Goal: Find specific page/section: Find specific page/section

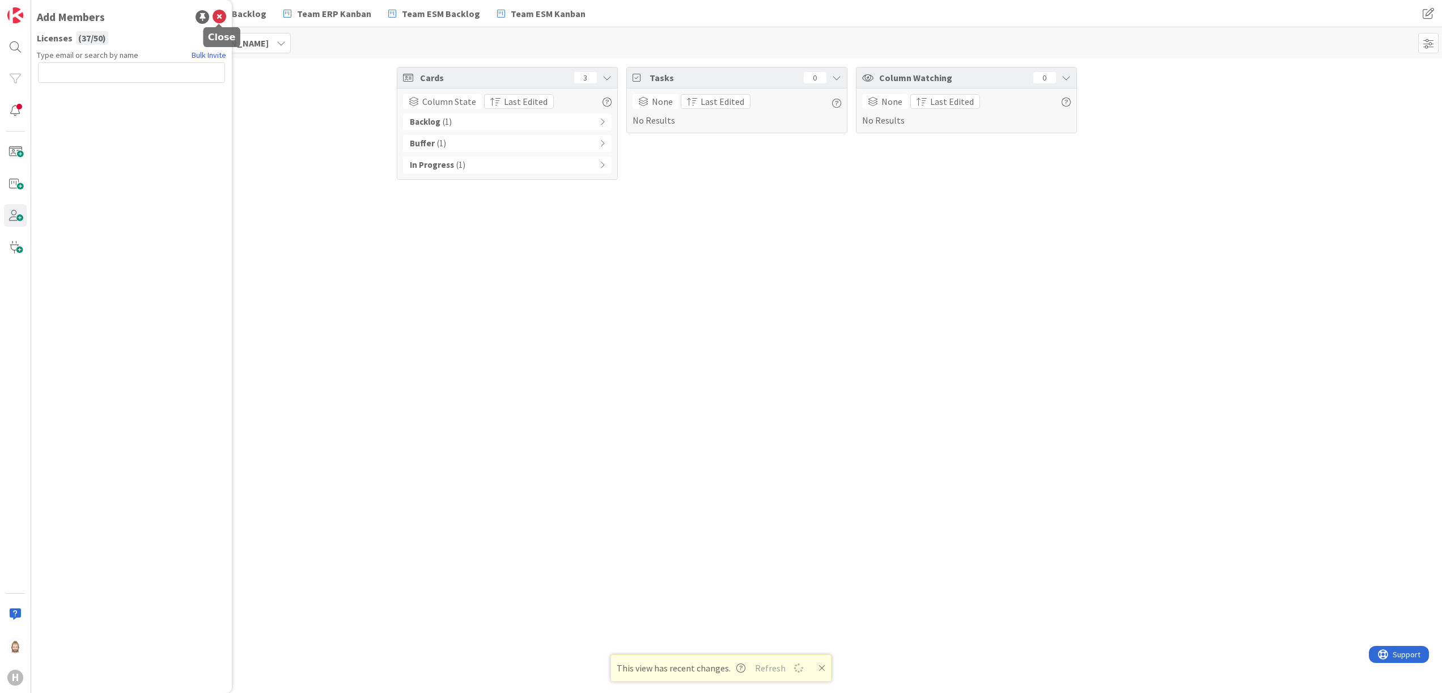
click at [221, 14] on icon at bounding box center [220, 17] width 14 height 14
click at [103, 41] on icon at bounding box center [100, 43] width 9 height 9
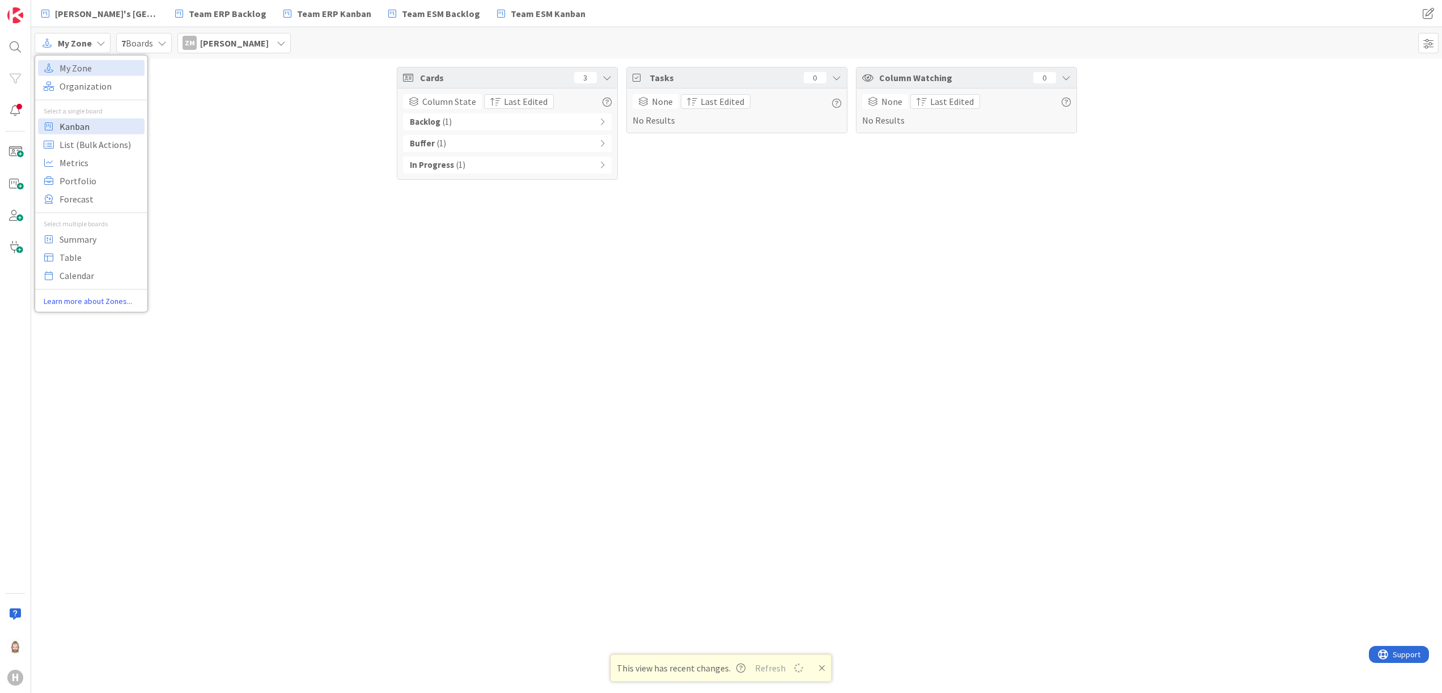
click at [91, 121] on span "Kanban" at bounding box center [101, 125] width 82 height 17
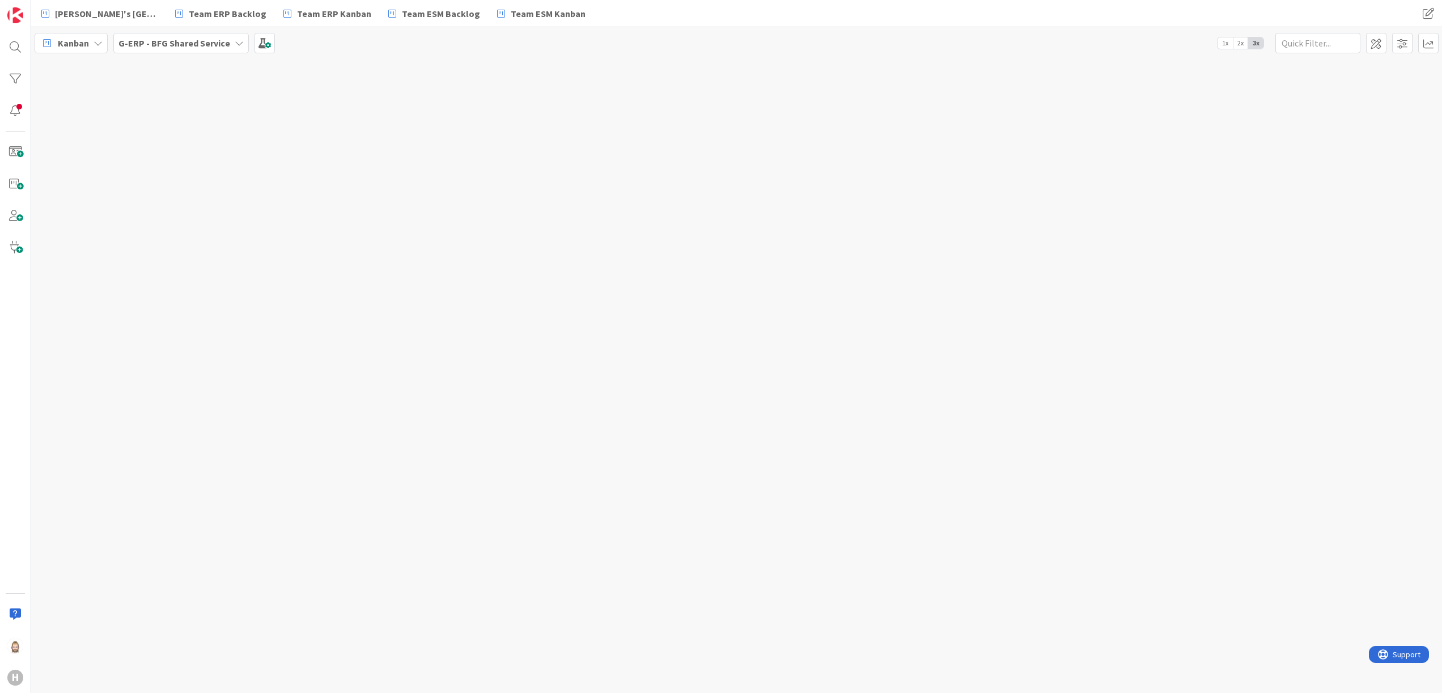
click at [188, 41] on b "G-ERP - BFG Shared Service" at bounding box center [175, 42] width 112 height 11
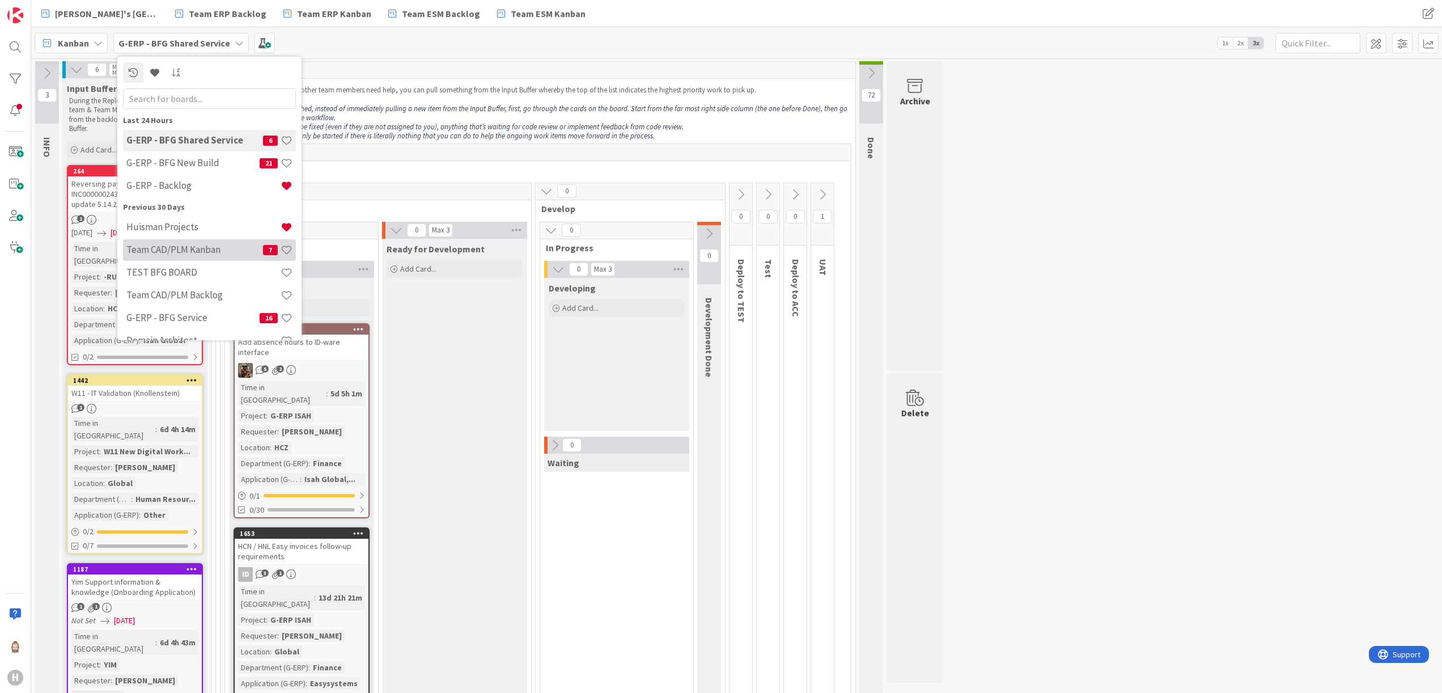
click at [184, 239] on div "Team CAD/PLM Kanban 7" at bounding box center [209, 250] width 173 height 22
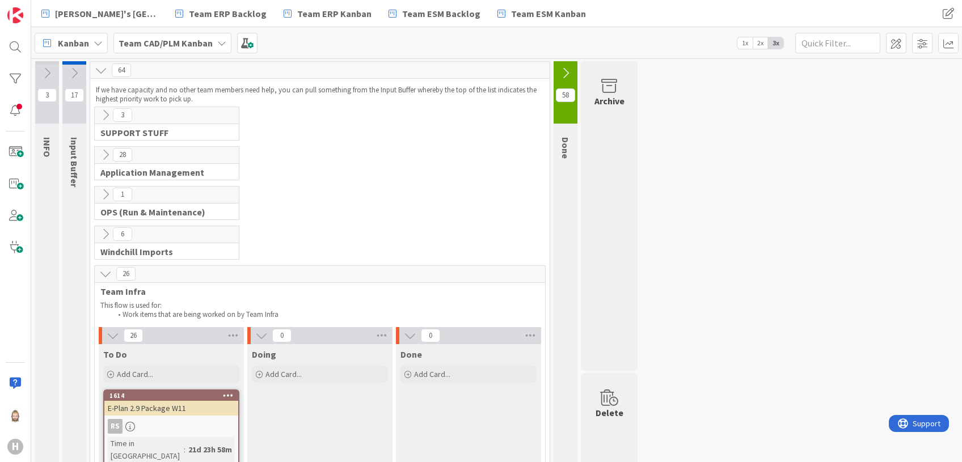
click at [108, 115] on icon at bounding box center [105, 115] width 12 height 12
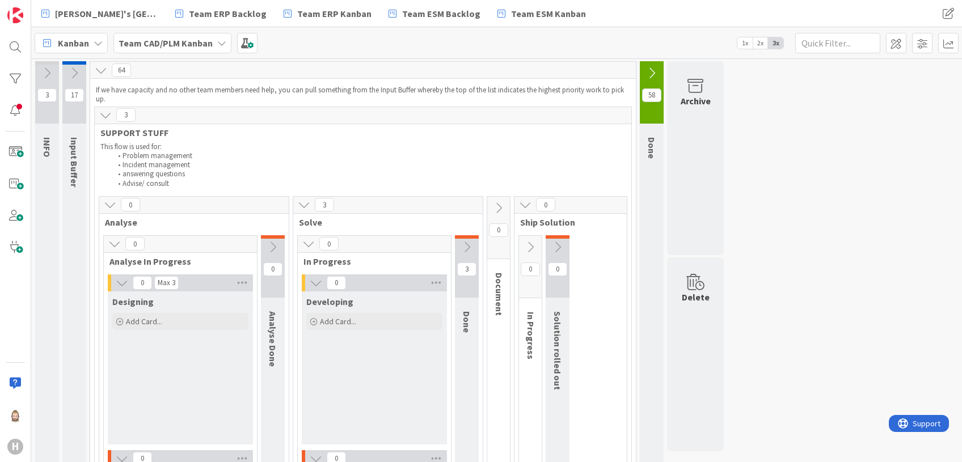
click at [107, 111] on icon at bounding box center [105, 115] width 12 height 12
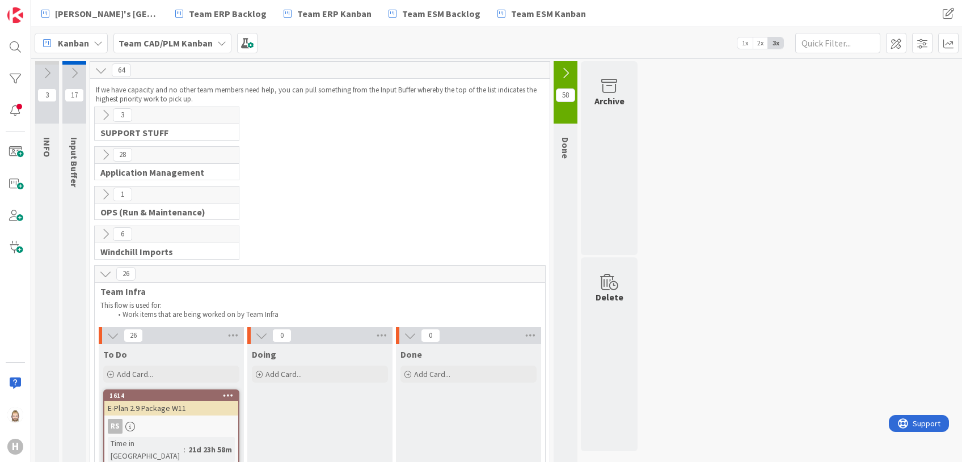
click at [107, 149] on icon at bounding box center [105, 155] width 12 height 12
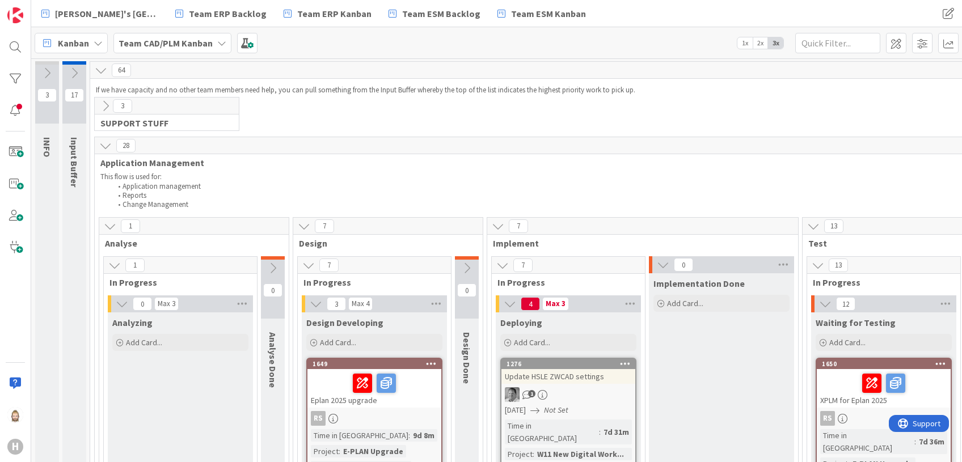
click at [762, 39] on span "2x" at bounding box center [759, 42] width 15 height 11
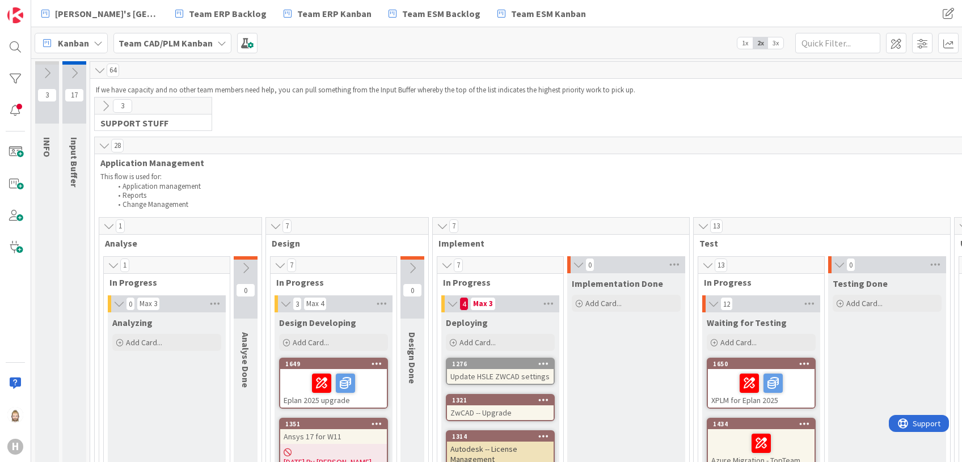
click at [762, 39] on span "2x" at bounding box center [759, 42] width 15 height 11
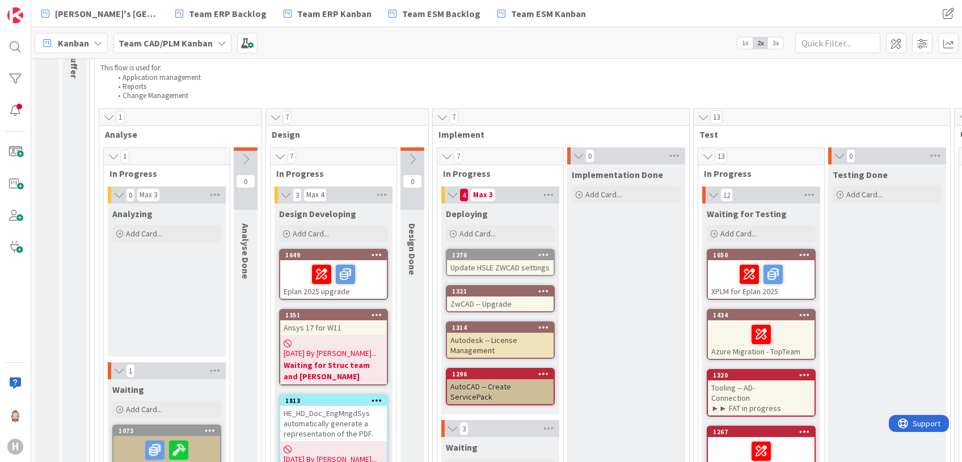
scroll to position [116, 0]
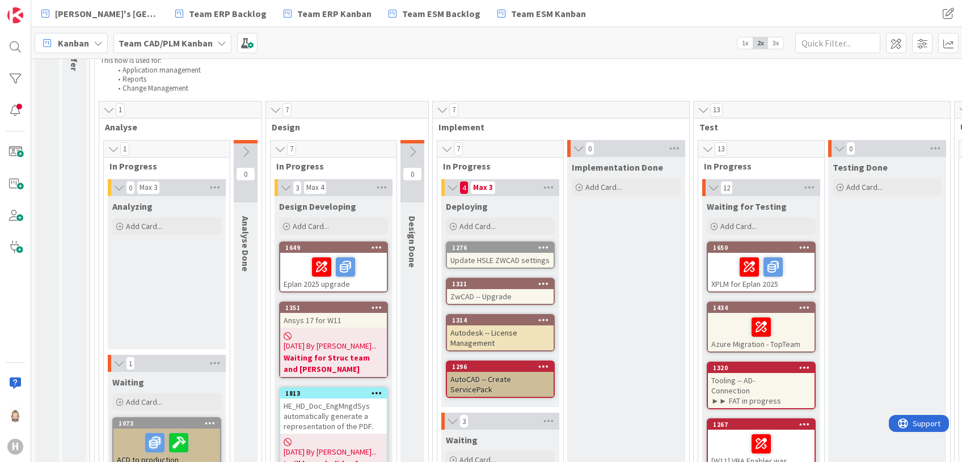
click at [95, 46] on icon at bounding box center [98, 43] width 9 height 9
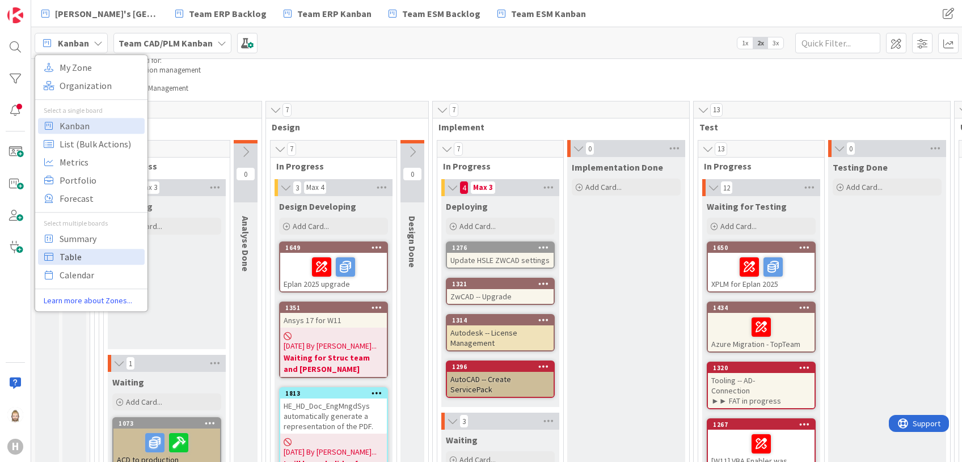
click at [104, 251] on span "Table" at bounding box center [101, 256] width 82 height 17
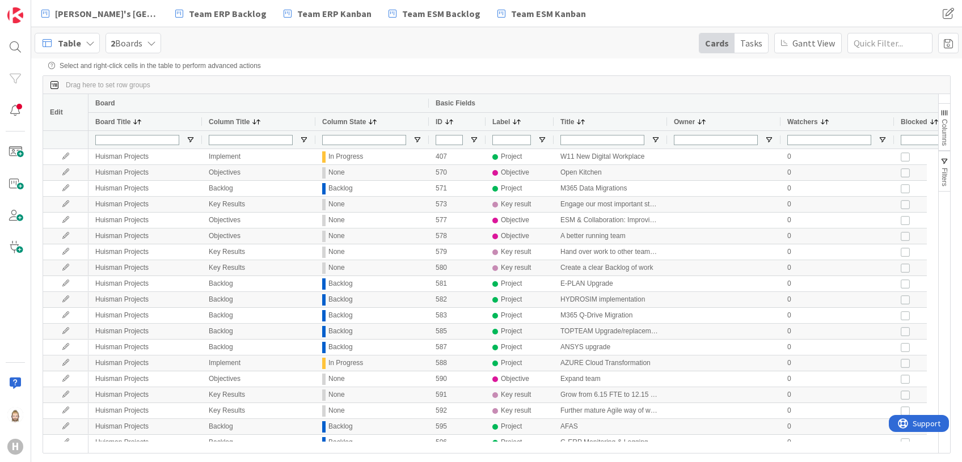
click at [152, 46] on icon at bounding box center [151, 43] width 9 height 9
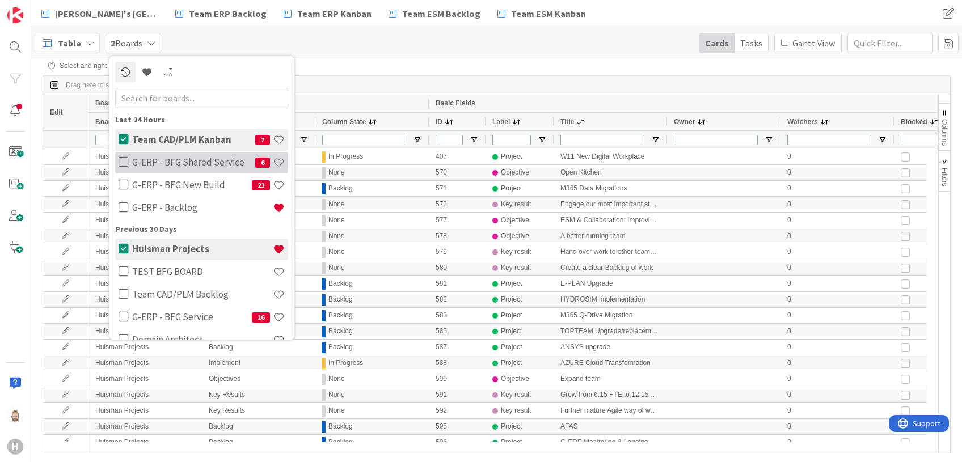
click at [122, 160] on icon at bounding box center [124, 161] width 10 height 11
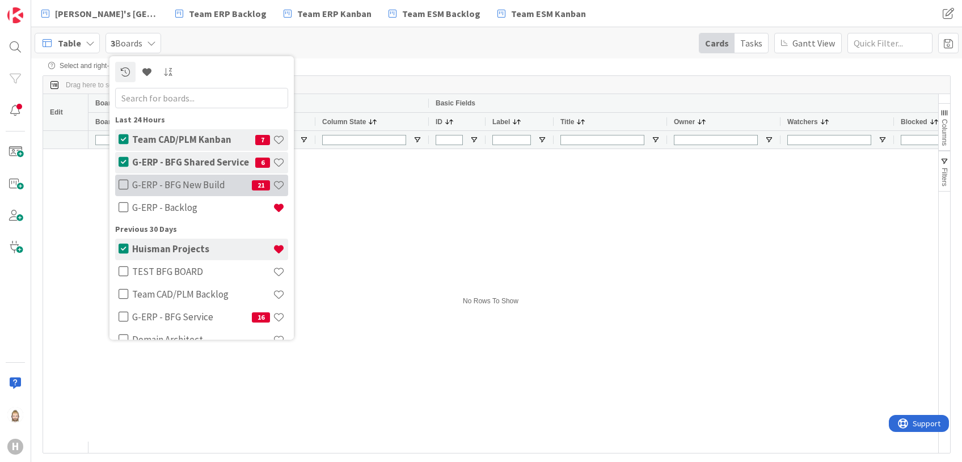
click at [119, 179] on icon at bounding box center [124, 184] width 10 height 11
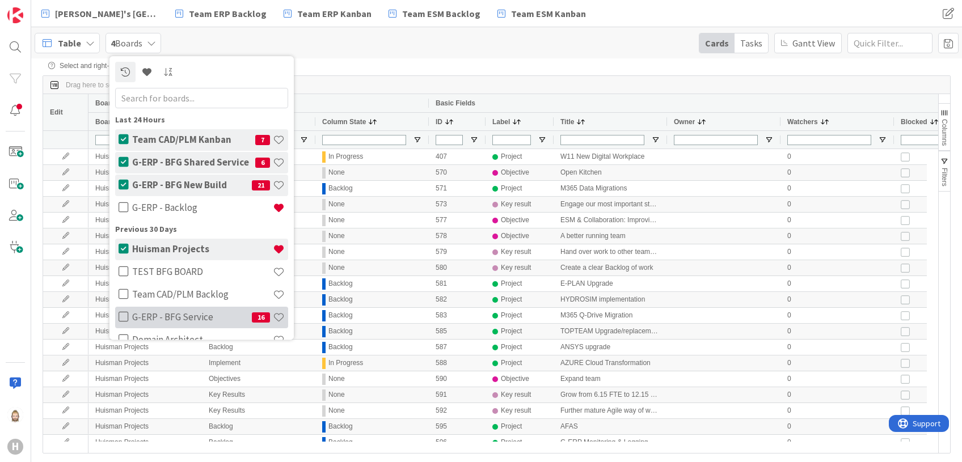
click at [121, 315] on icon at bounding box center [124, 316] width 10 height 11
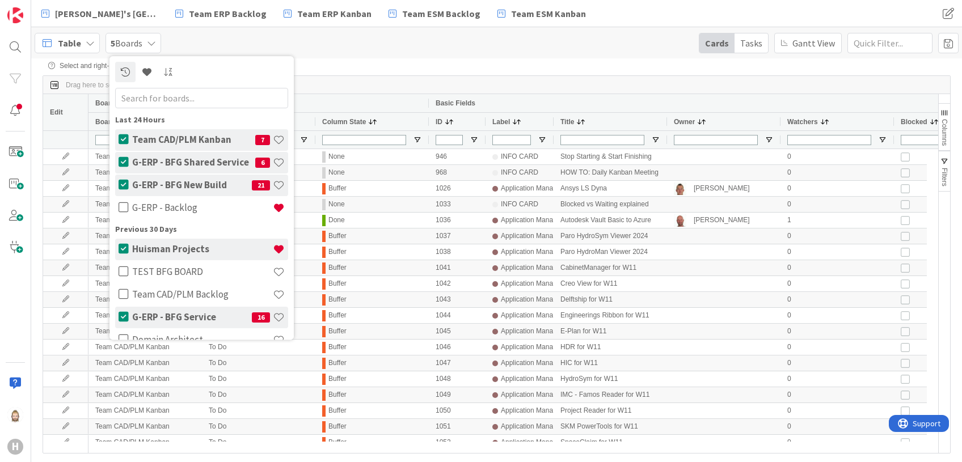
click at [124, 245] on icon at bounding box center [124, 248] width 10 height 11
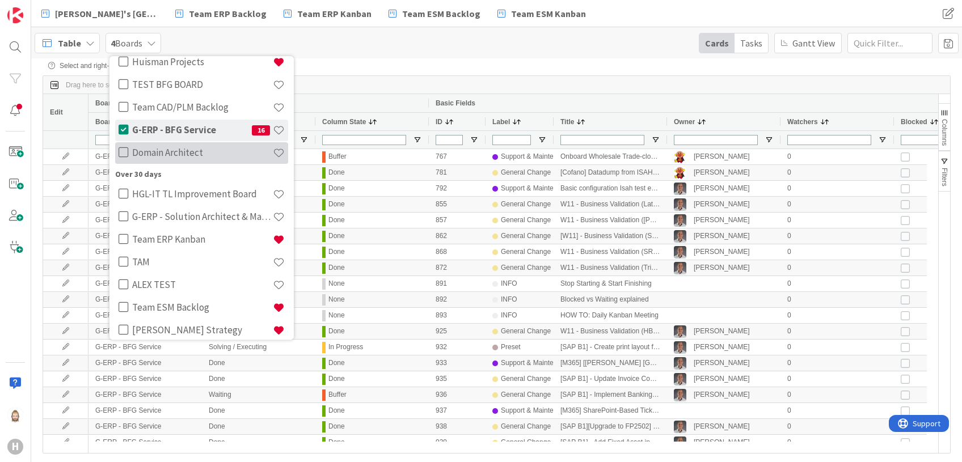
scroll to position [218, 0]
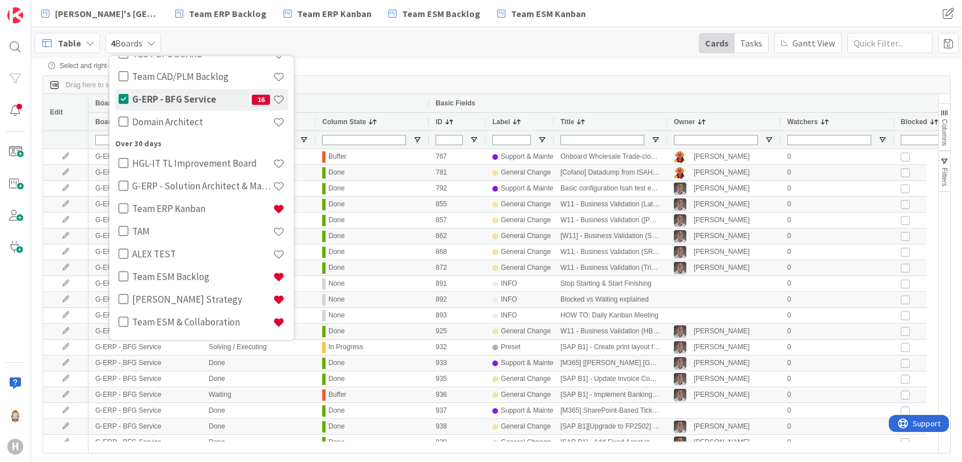
click at [429, 58] on div "Table 4 Boards Last 24 Hours Team CAD/PLM Kanban 7 G-ERP - BFG Shared Service 6…" at bounding box center [496, 216] width 930 height 378
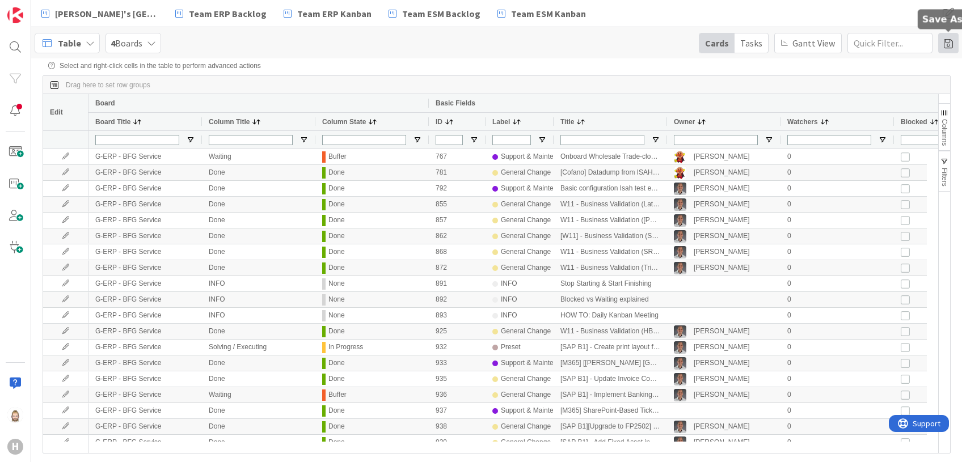
click at [944, 43] on span at bounding box center [948, 43] width 20 height 20
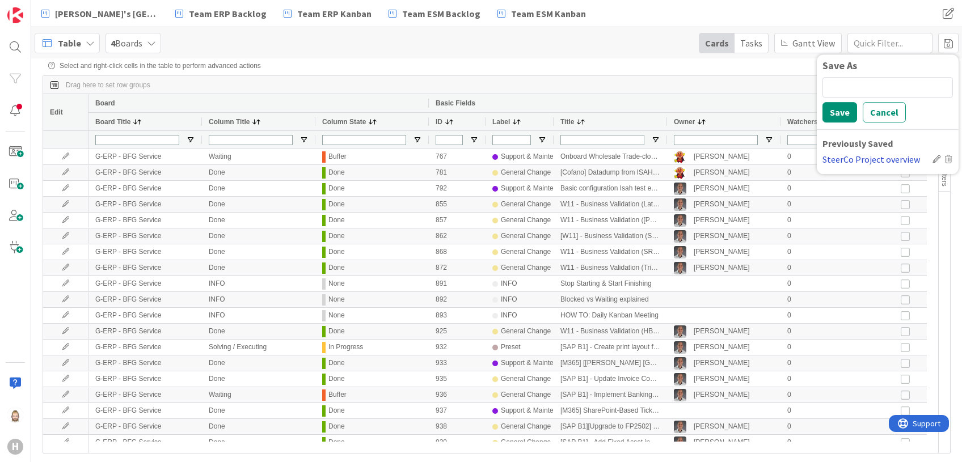
click at [879, 157] on div "SteerCo Project overview" at bounding box center [874, 160] width 105 height 14
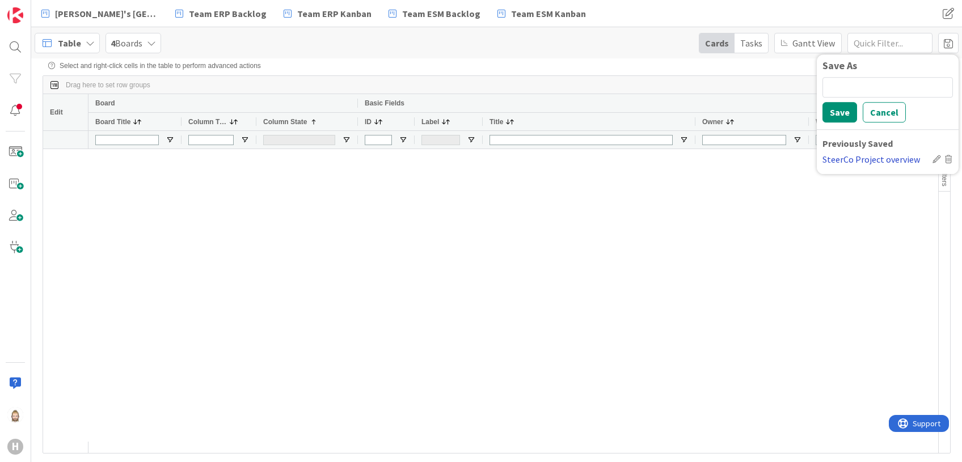
type input "(2) Backlog,In Progress"
type input "(0)"
click at [404, 50] on div "Table 4 Boards Cards Tasks Gantt View Save As Save Cancel Previously Saved Stee…" at bounding box center [496, 42] width 930 height 31
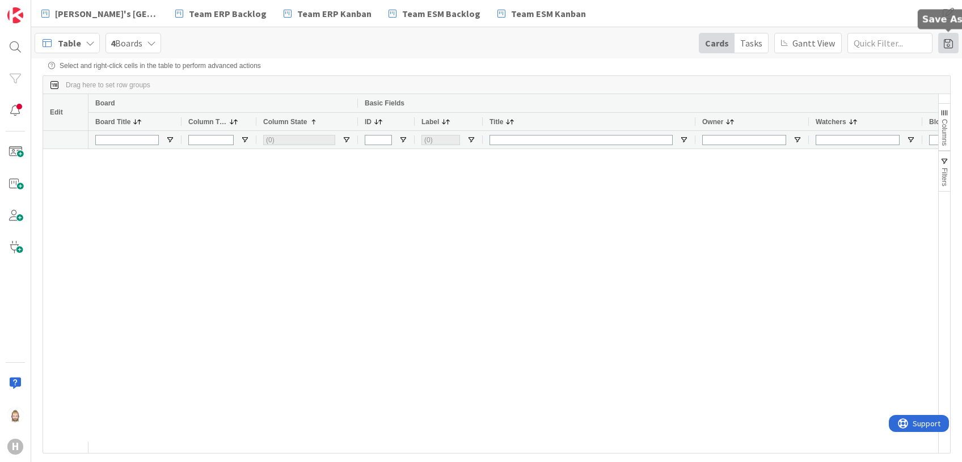
click at [949, 41] on span at bounding box center [948, 43] width 20 height 20
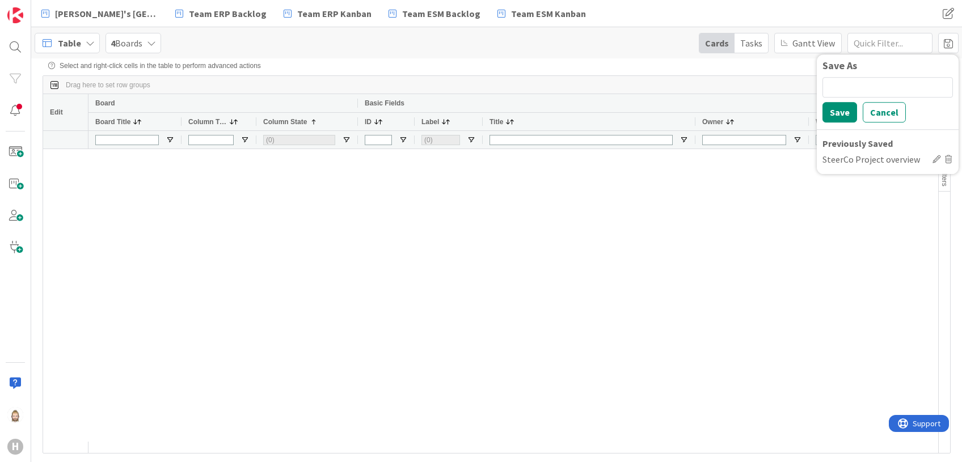
click at [935, 159] on icon at bounding box center [936, 159] width 8 height 8
click at [925, 136] on div "Save Cancel Previously Saved SteerCo Project overview" at bounding box center [887, 122] width 130 height 91
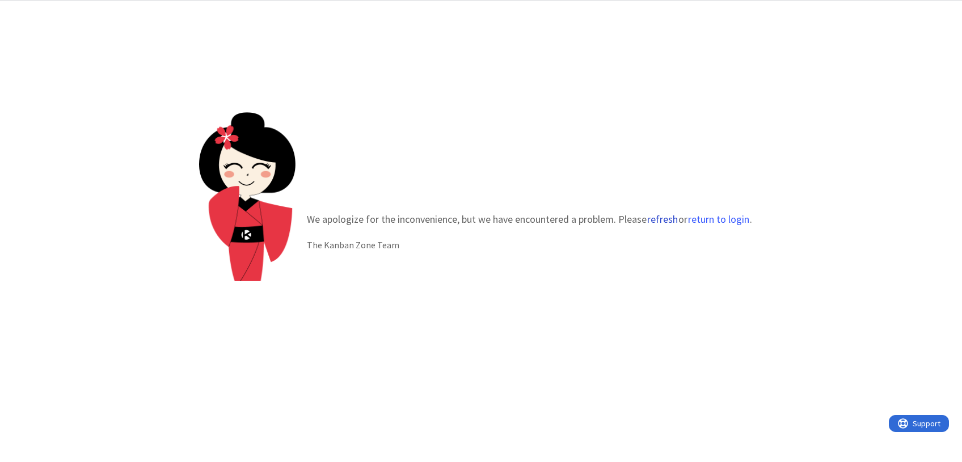
click at [658, 220] on button "refresh" at bounding box center [662, 219] width 32 height 11
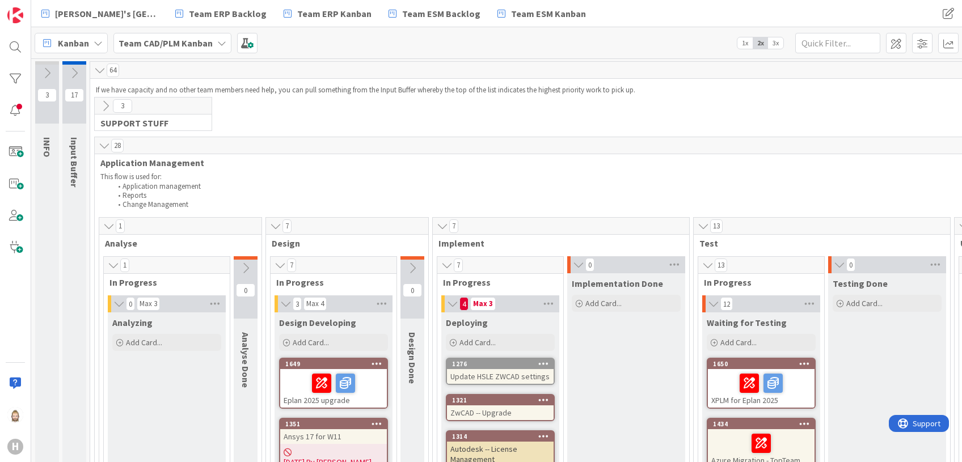
click at [87, 41] on span "Kanban" at bounding box center [73, 43] width 31 height 14
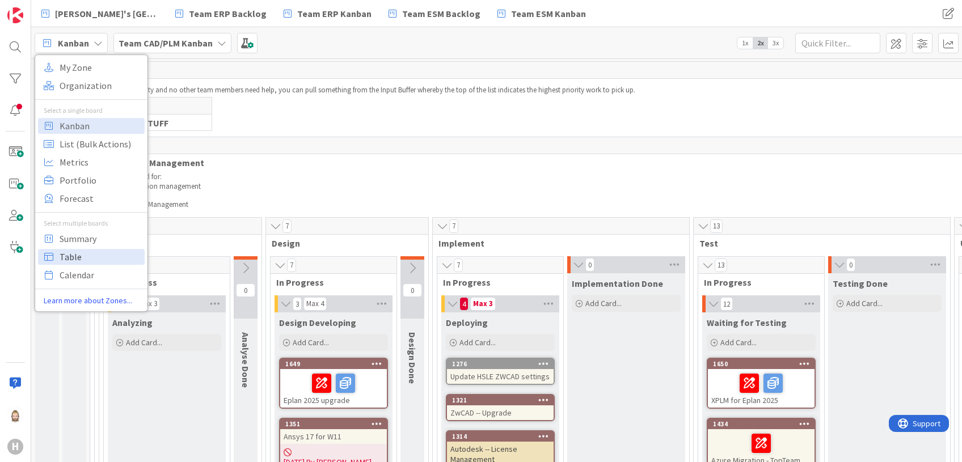
click at [101, 249] on span "Table" at bounding box center [101, 256] width 82 height 17
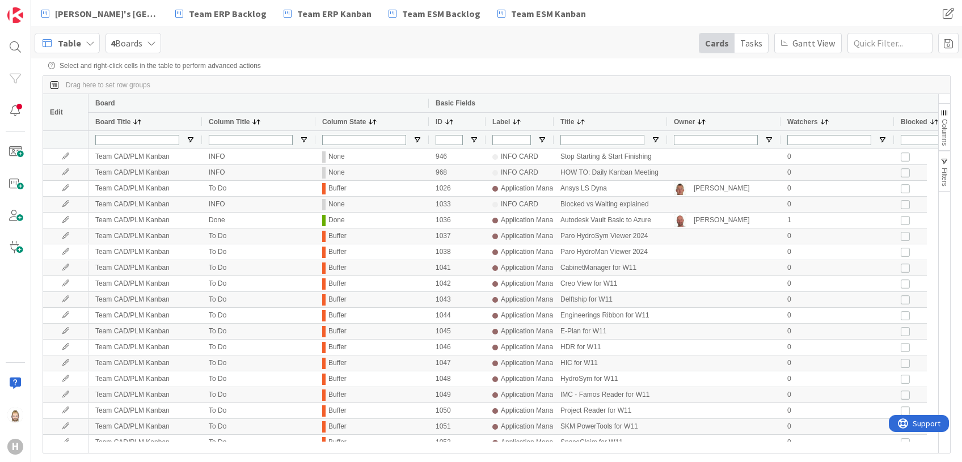
click at [154, 44] on icon at bounding box center [151, 43] width 9 height 9
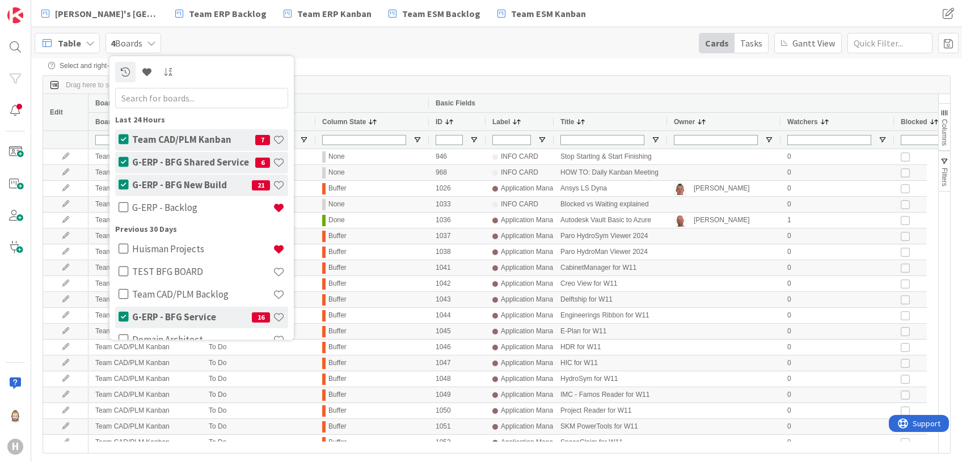
click at [399, 41] on div "Table 4 Boards Last 24 Hours Team CAD/PLM Kanban 7 G-ERP - BFG Shared Service 6…" at bounding box center [496, 42] width 930 height 31
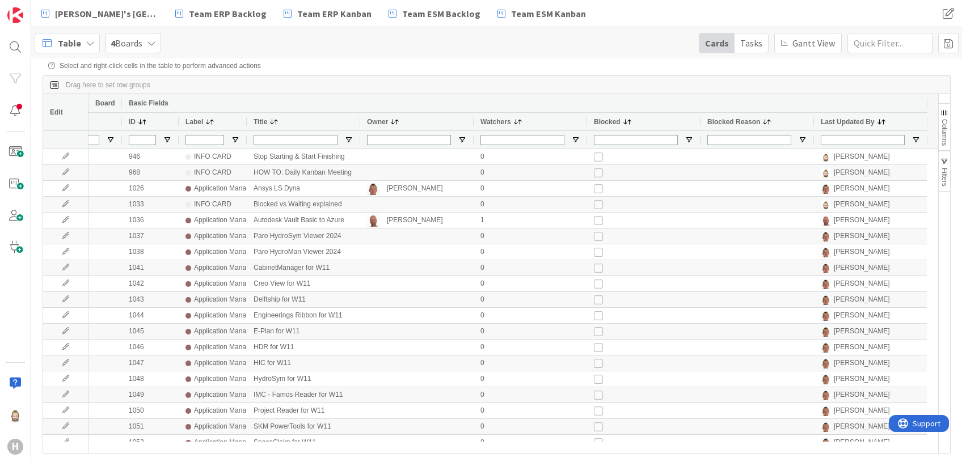
scroll to position [0, 50]
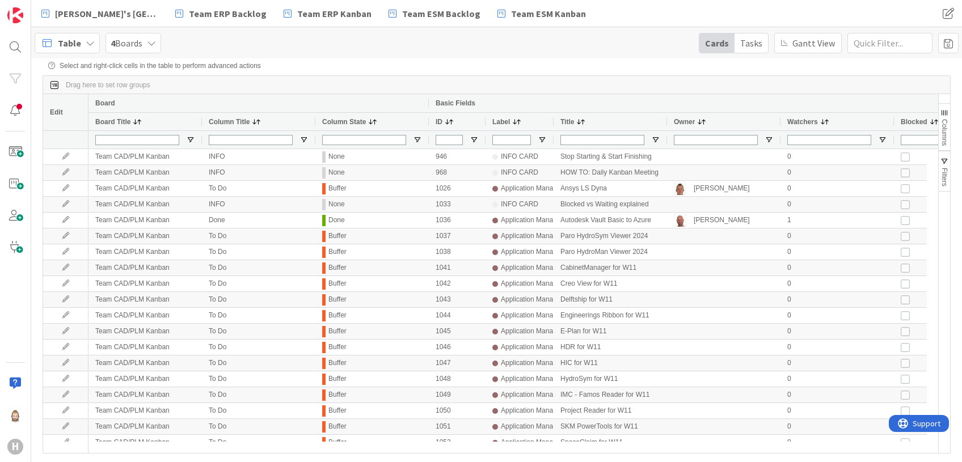
click at [944, 136] on span "Columns" at bounding box center [944, 132] width 8 height 27
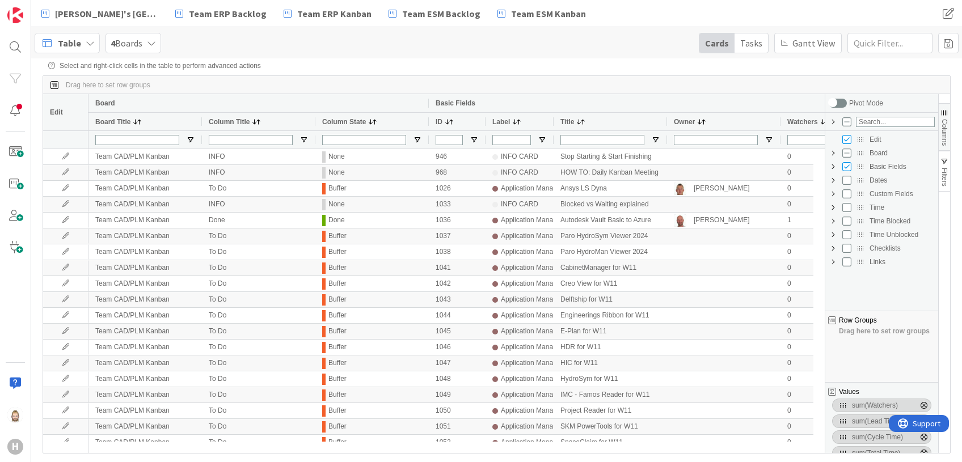
click at [834, 193] on span "Custom Fields Column Group" at bounding box center [832, 193] width 9 height 9
click at [859, 304] on input "Press SPACE to toggle visibility (hidden)" at bounding box center [857, 302] width 9 height 9
checkbox input "true"
checkbox input "false"
click at [805, 69] on div "Select and right-click cells in the table to perform advanced actions" at bounding box center [496, 66] width 896 height 8
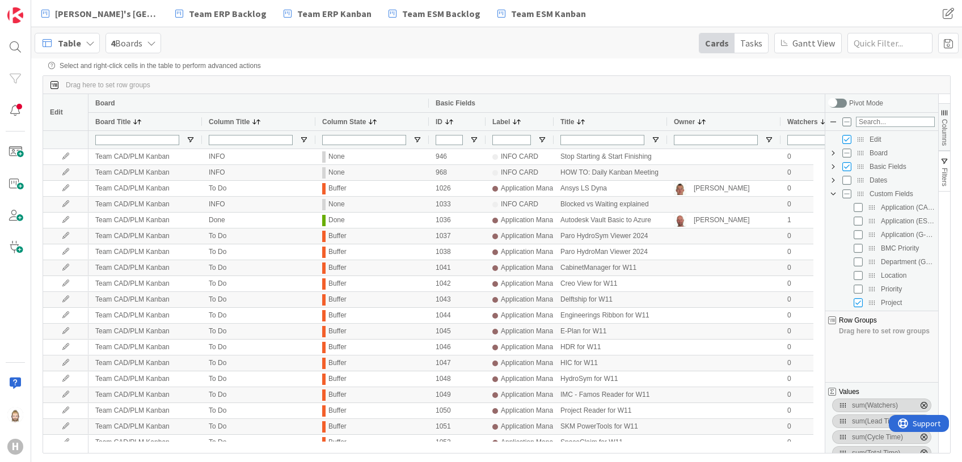
click at [946, 117] on span "button" at bounding box center [944, 112] width 9 height 9
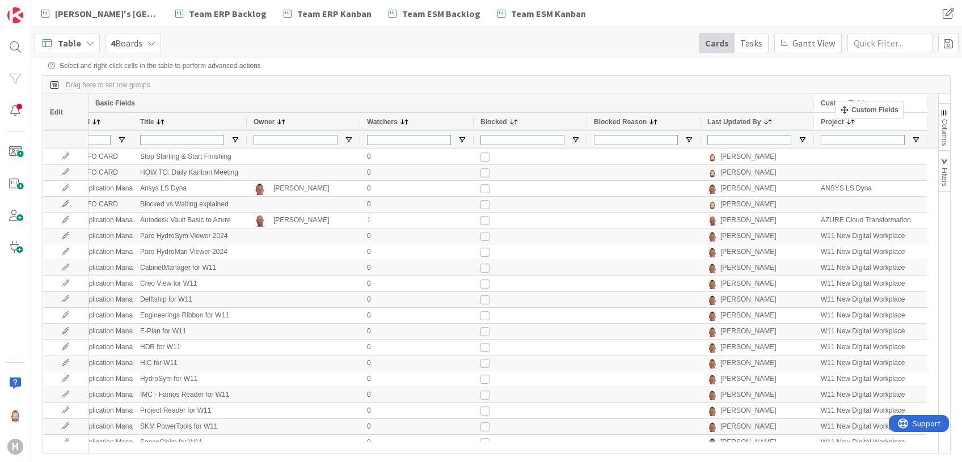
drag, startPoint x: 856, startPoint y: 103, endPoint x: 840, endPoint y: 105, distance: 15.5
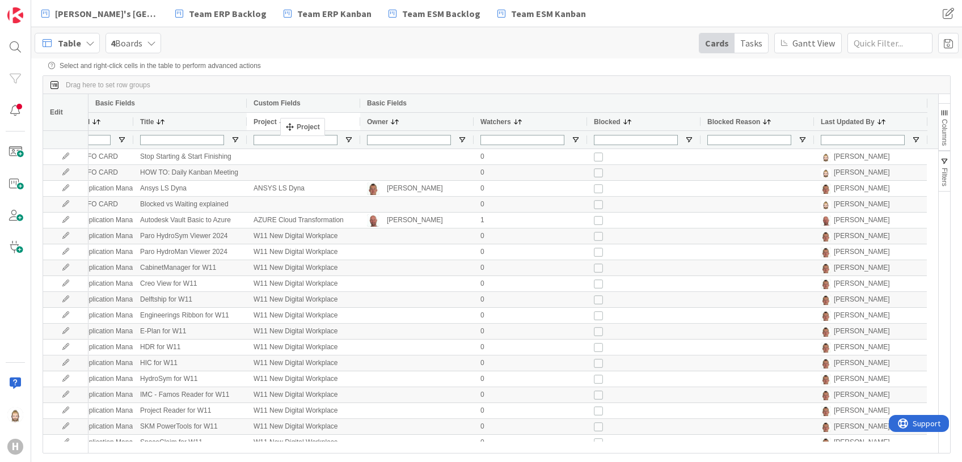
drag, startPoint x: 839, startPoint y: 124, endPoint x: 286, endPoint y: 122, distance: 553.4
click at [945, 122] on span "Columns" at bounding box center [944, 132] width 8 height 27
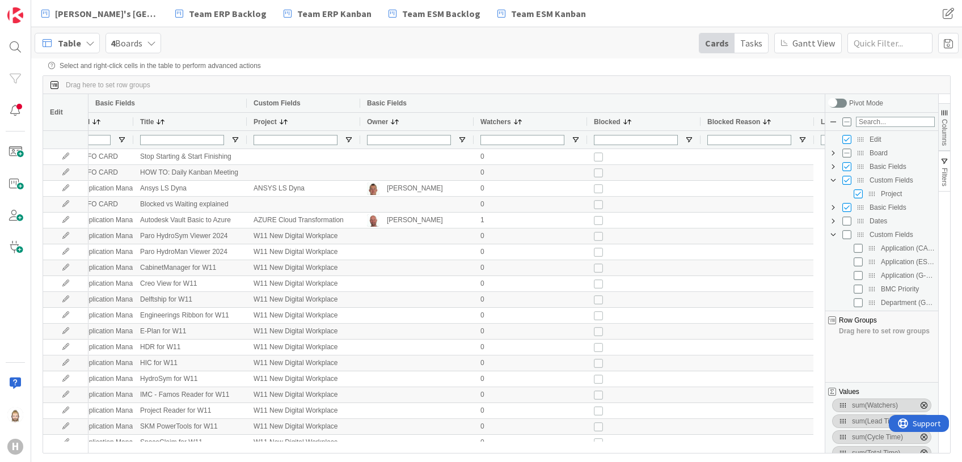
click at [945, 122] on span "Columns" at bounding box center [944, 132] width 8 height 27
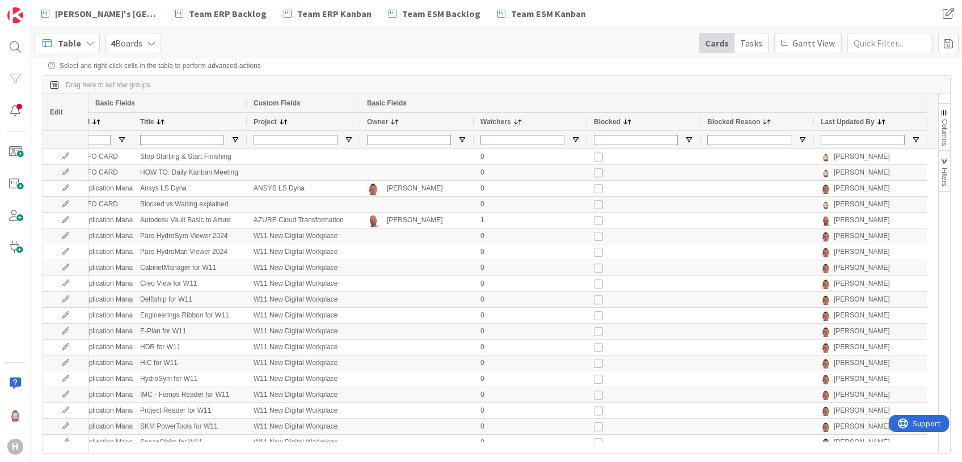
click at [945, 122] on span "Columns" at bounding box center [944, 132] width 8 height 27
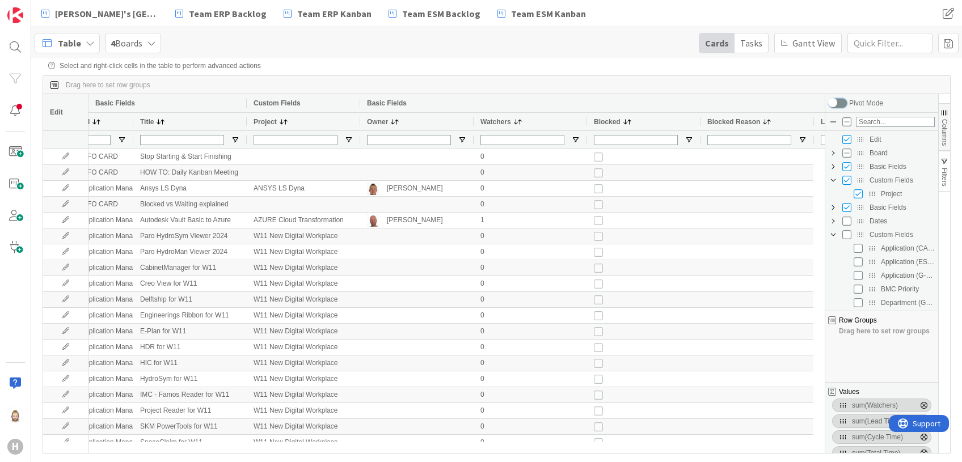
click at [842, 104] on input "checkbox" at bounding box center [837, 103] width 18 height 9
checkbox input "true"
checkbox input "false"
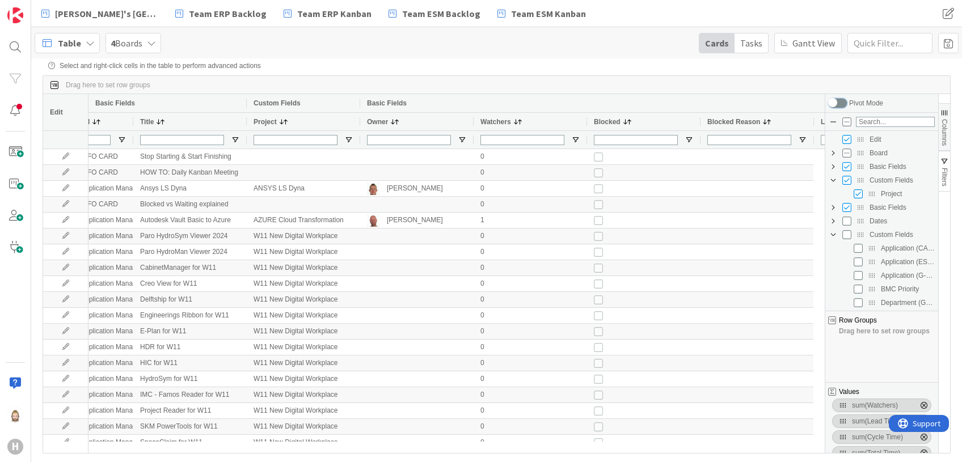
checkbox input "false"
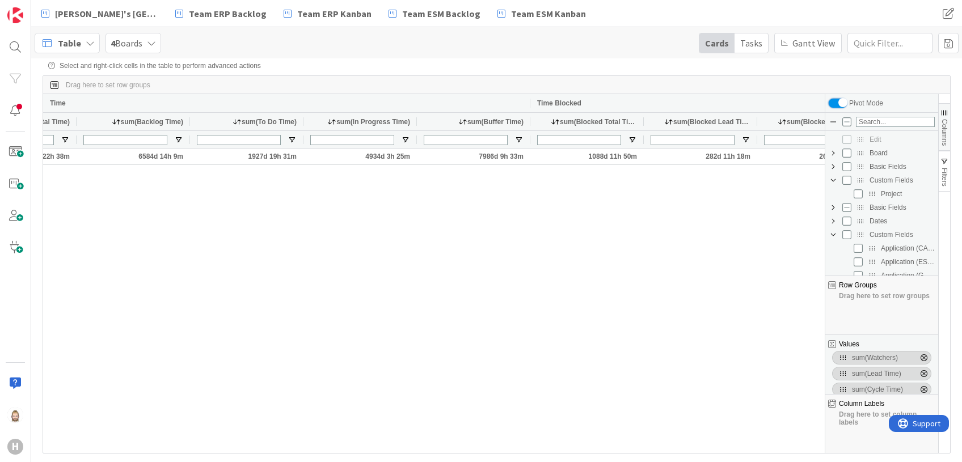
click at [842, 104] on input "checkbox" at bounding box center [837, 103] width 18 height 9
checkbox input "false"
checkbox input "true"
checkbox input "false"
checkbox input "true"
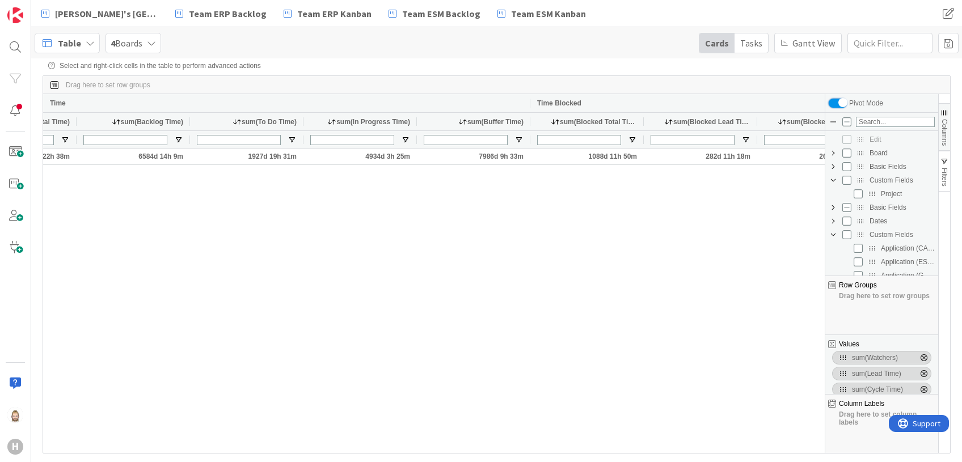
checkbox input "true"
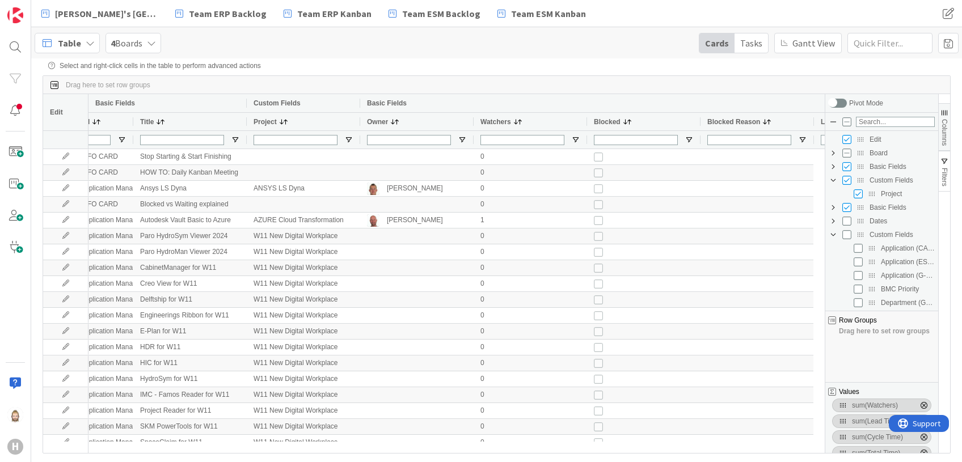
click at [947, 134] on span "Columns" at bounding box center [944, 132] width 8 height 27
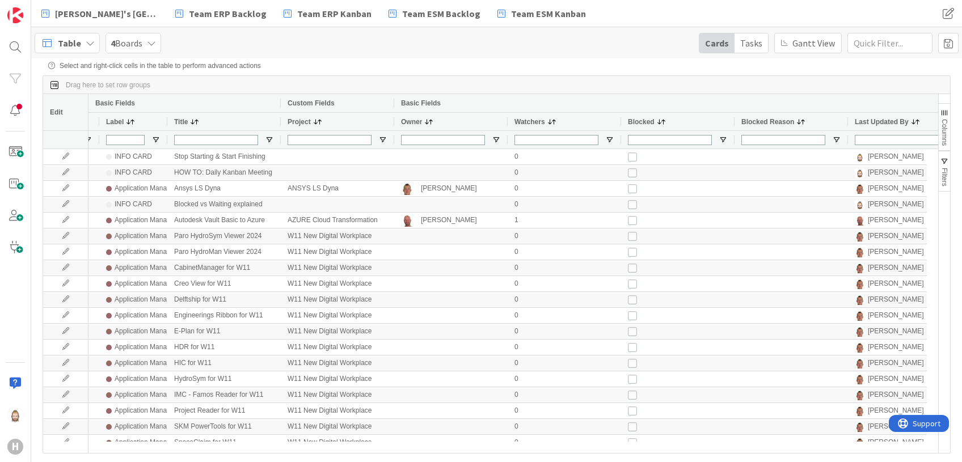
scroll to position [0, 234]
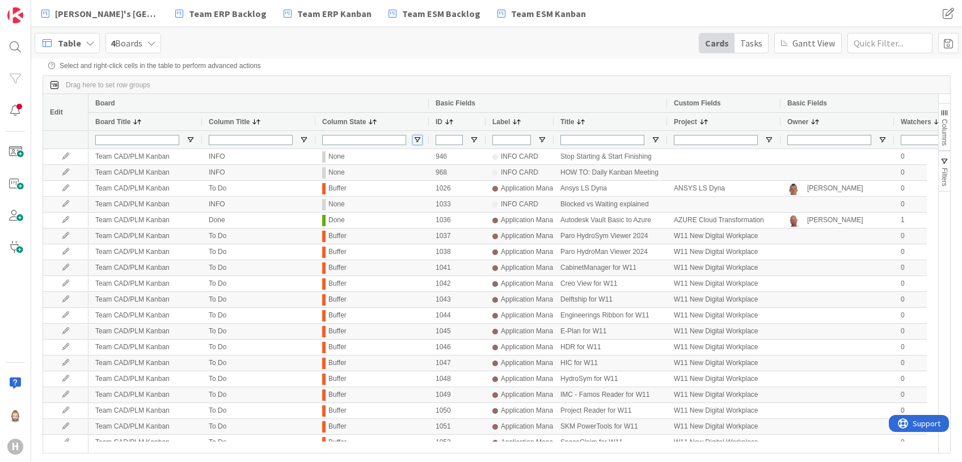
click at [418, 137] on span "Open Filter Menu" at bounding box center [417, 140] width 9 height 9
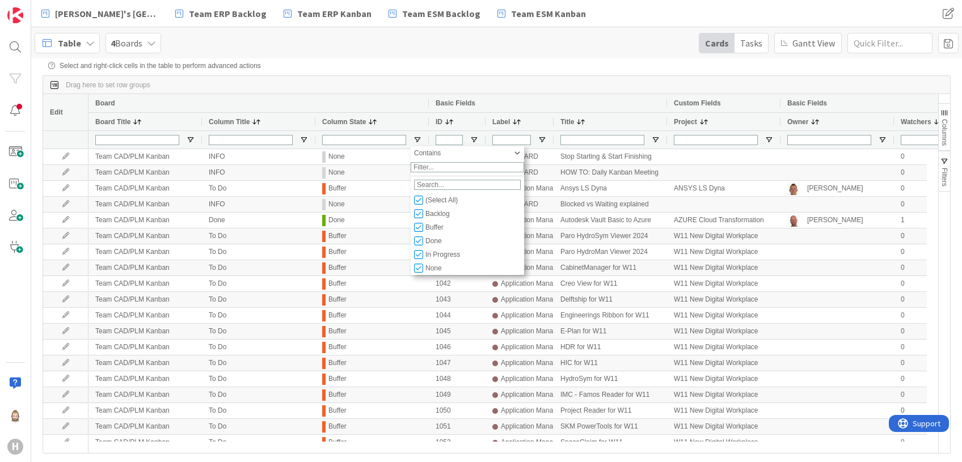
scroll to position [14, 0]
click at [420, 259] on input "Filter List" at bounding box center [418, 254] width 9 height 9
checkbox input "false"
type input "(5) Backlog,Buffer,Done,In Progress,Start"
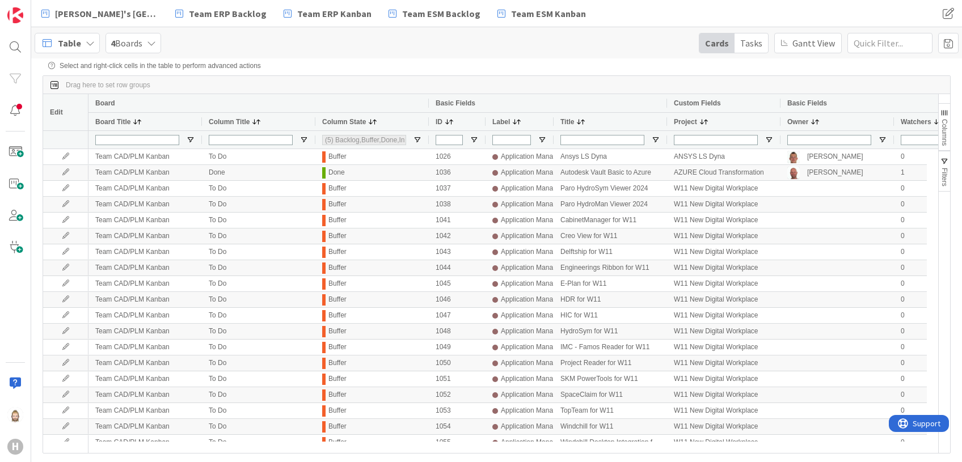
click at [522, 55] on div "Table 4 Boards Cards Tasks Gantt View" at bounding box center [496, 42] width 930 height 31
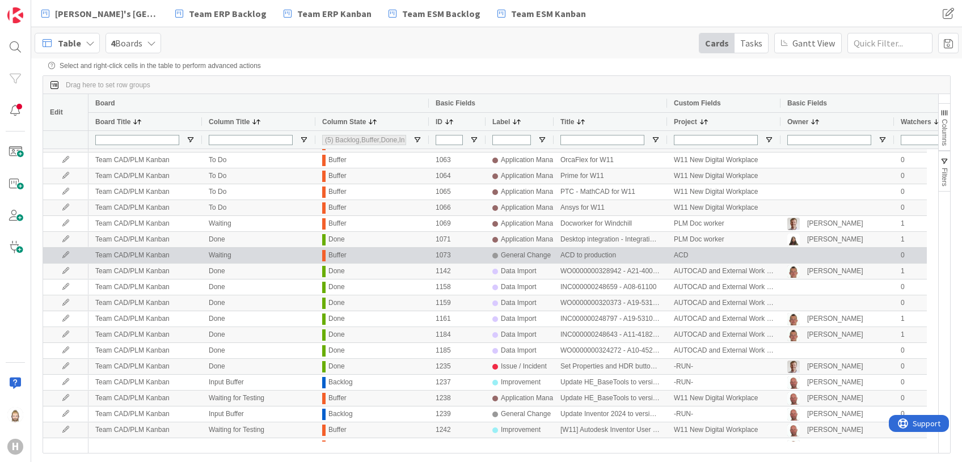
scroll to position [529, 0]
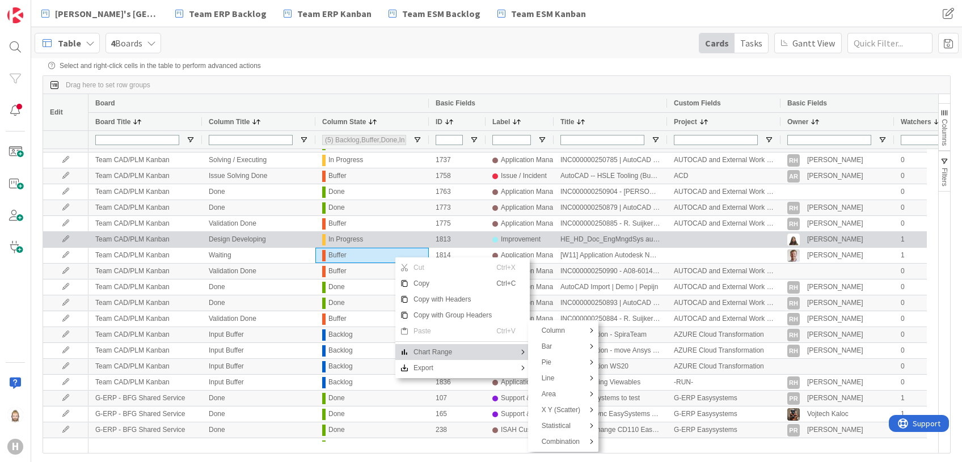
click at [714, 248] on div "Team CAD/PLM Kanban Design Developing In Progress 1813 Improvement HE_HD_Doc_En…" at bounding box center [717, 240] width 1259 height 16
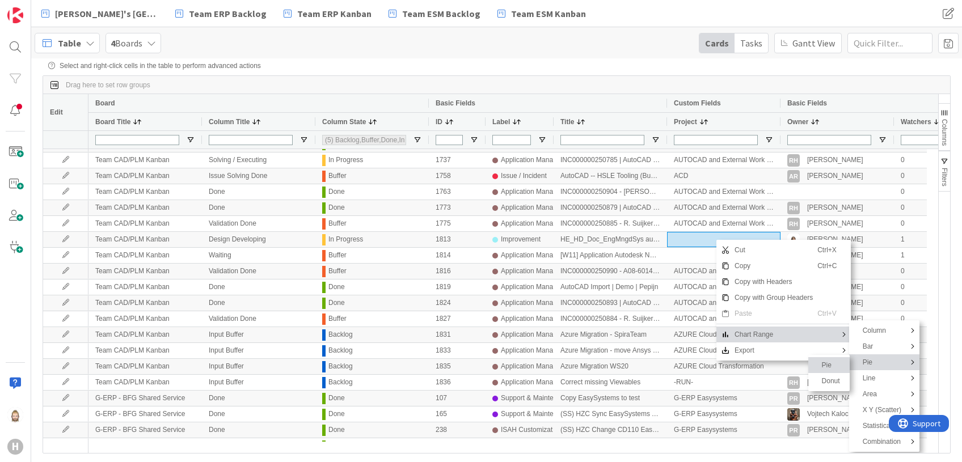
click at [827, 372] on span "Pie" at bounding box center [831, 365] width 28 height 16
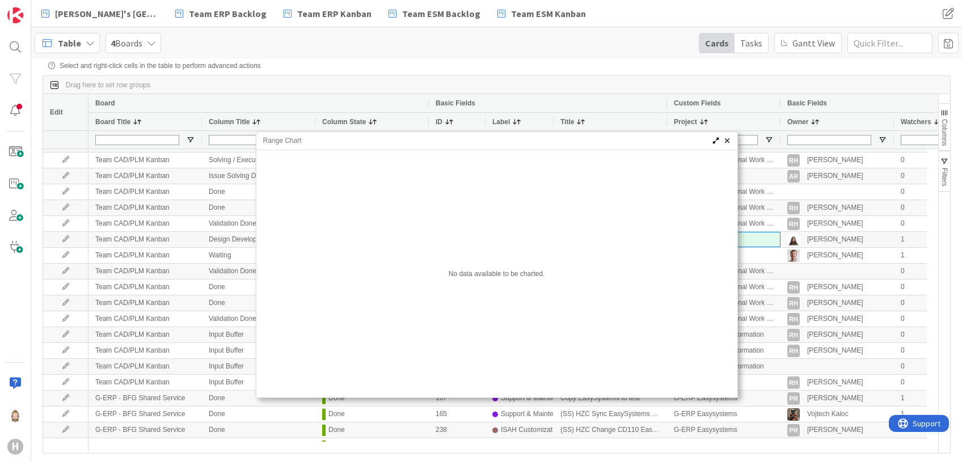
click at [727, 160] on span "Range Chart" at bounding box center [724, 160] width 9 height 9
click at [726, 142] on span "Range Chart" at bounding box center [725, 140] width 9 height 9
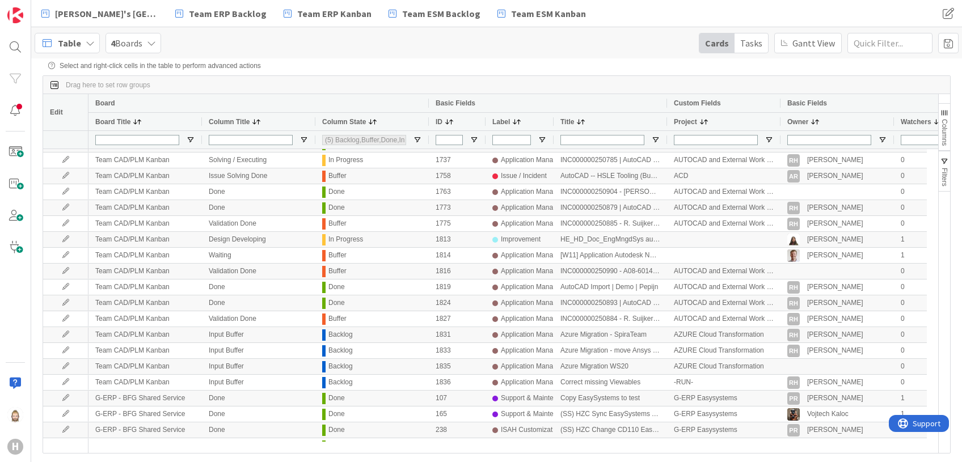
click at [730, 125] on div "Project" at bounding box center [718, 122] width 88 height 12
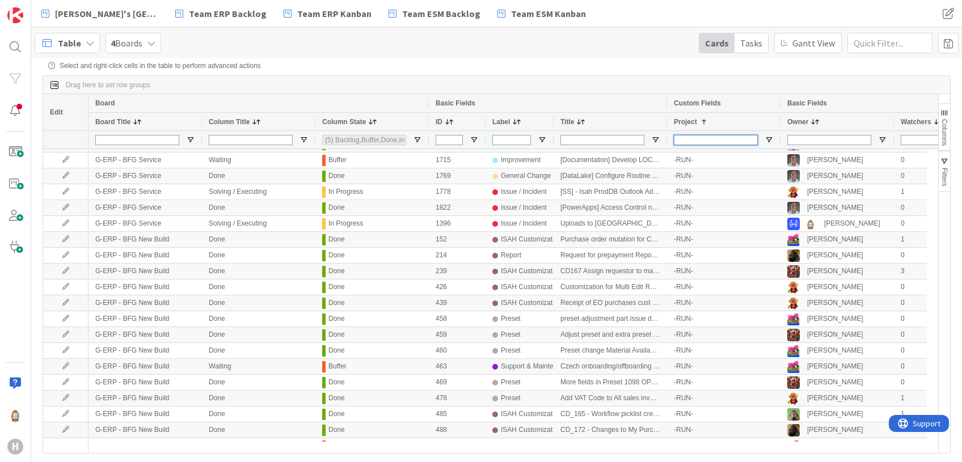
click at [725, 142] on input "Project Filter Input" at bounding box center [716, 140] width 84 height 10
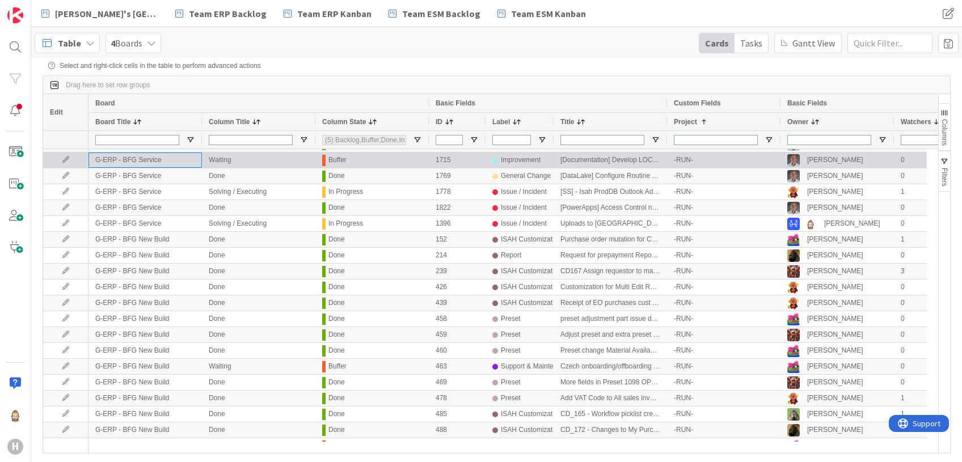
click at [140, 162] on div "G-ERP - BFG Service" at bounding box center [144, 160] width 113 height 15
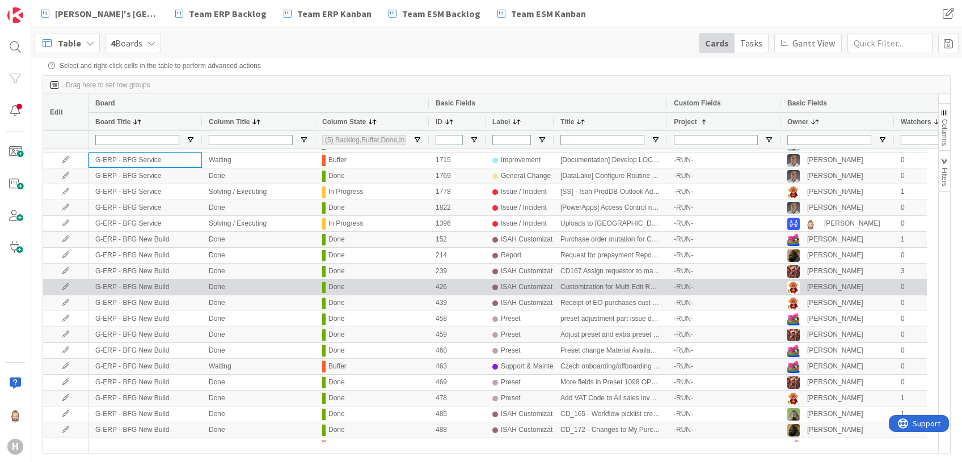
click at [183, 295] on div "G-ERP - BFG New Build" at bounding box center [144, 287] width 113 height 15
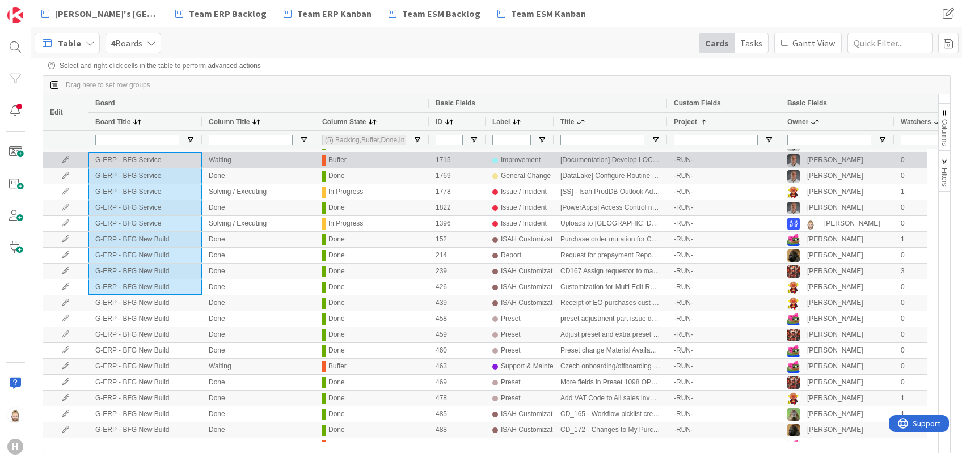
click at [593, 159] on div "[Documentation] Develop LOCAL HBS Policy for IT Assets" at bounding box center [609, 160] width 113 height 15
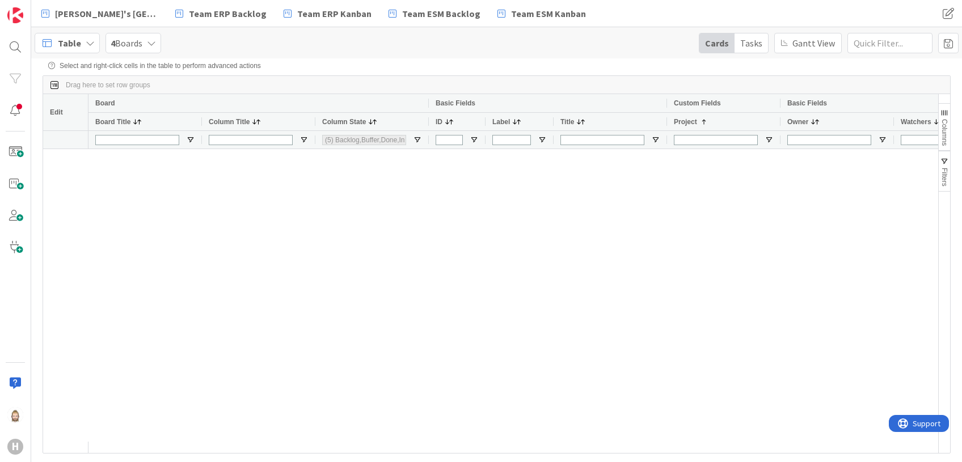
scroll to position [0, 0]
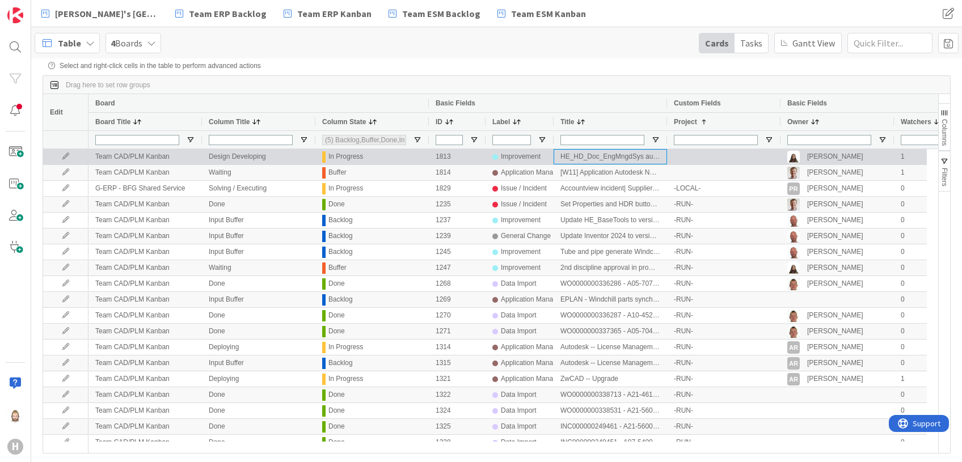
click at [620, 159] on div "HE_HD_Doc_EngMngdSys automatically generate a representation of the PDF." at bounding box center [609, 156] width 113 height 15
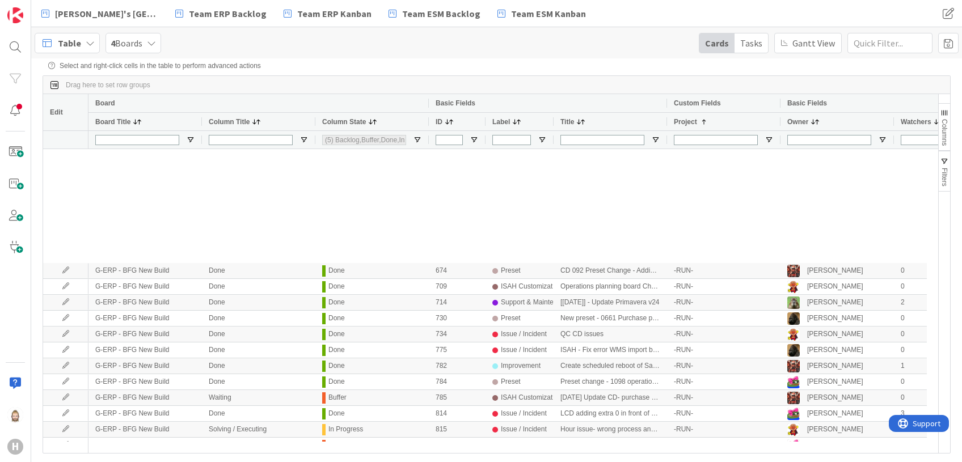
scroll to position [2615, 0]
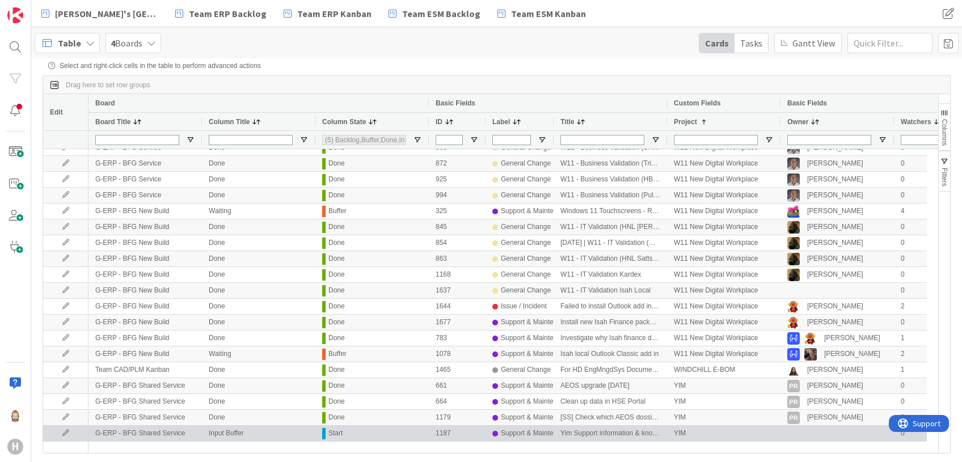
click at [767, 436] on div "YIM" at bounding box center [723, 433] width 113 height 15
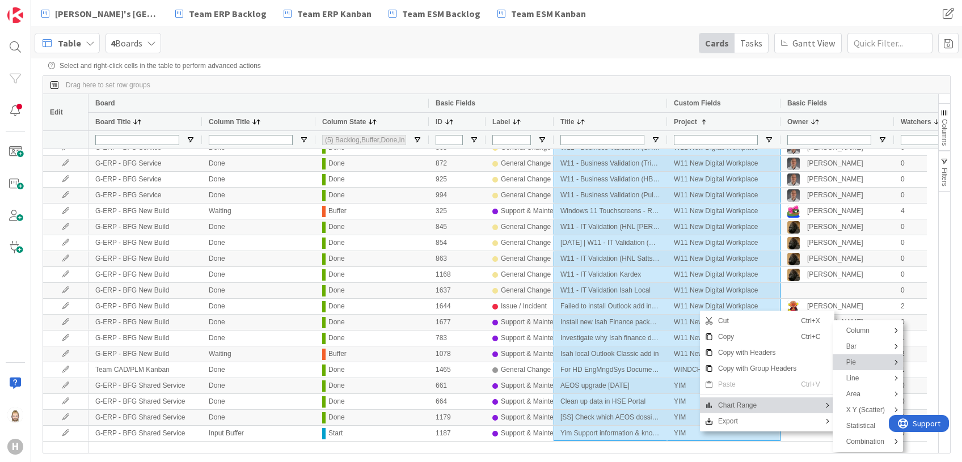
click at [875, 367] on span "Pie" at bounding box center [865, 362] width 48 height 16
click at [917, 363] on span "Pie" at bounding box center [925, 365] width 28 height 16
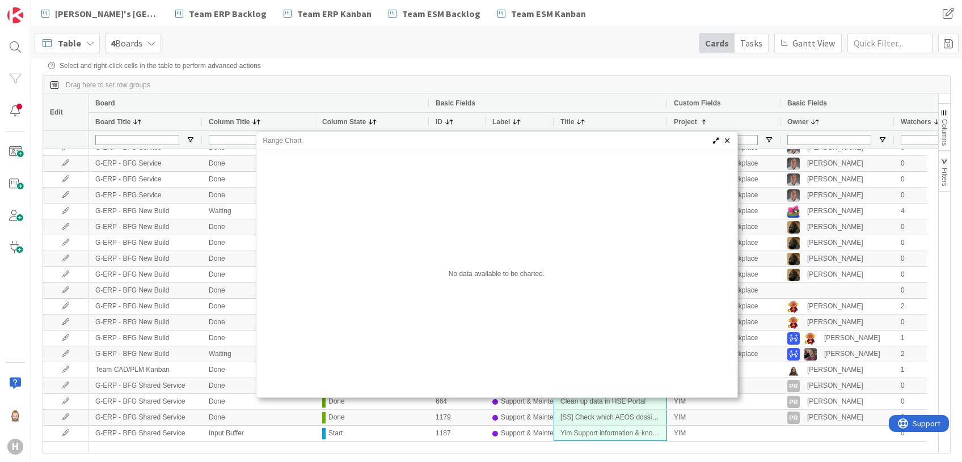
click at [439, 234] on div "No data available to be charted." at bounding box center [496, 273] width 481 height 247
click at [490, 276] on div "No data available to be charted." at bounding box center [496, 273] width 481 height 247
click at [569, 273] on div "No data available to be charted." at bounding box center [496, 273] width 481 height 247
click at [726, 141] on span "Range Chart" at bounding box center [725, 140] width 9 height 9
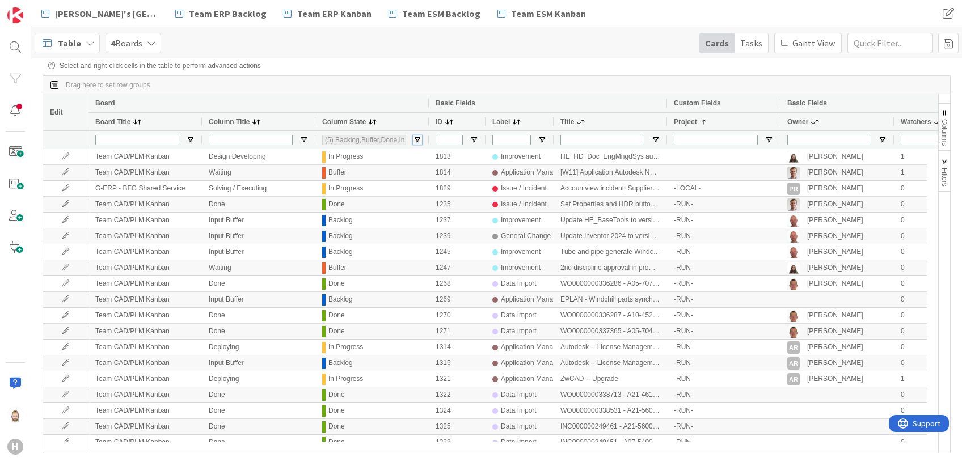
click at [419, 138] on span "Open Filter Menu" at bounding box center [417, 140] width 9 height 9
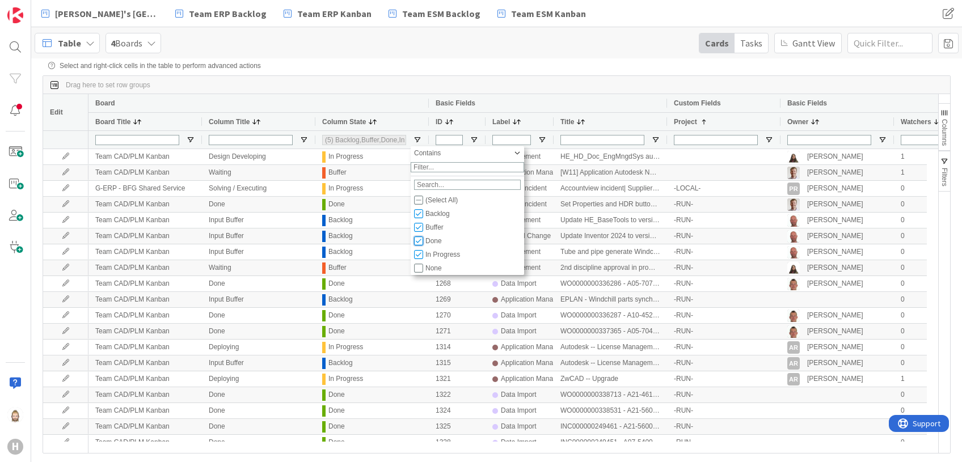
click at [421, 246] on input "Filter List" at bounding box center [418, 240] width 9 height 9
checkbox input "false"
type input "(4) Backlog,Buffer,In Progress,Start"
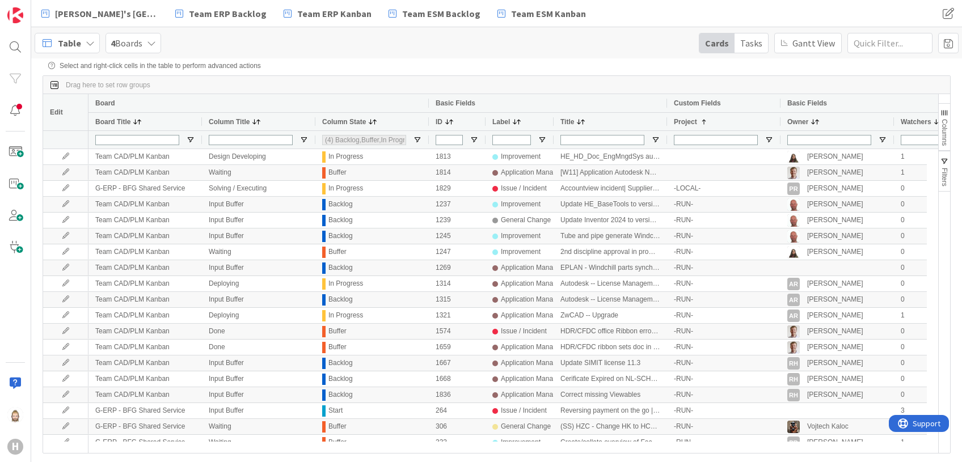
click at [473, 49] on div "Table 4 Boards Cards Tasks Gantt View" at bounding box center [496, 42] width 930 height 31
click at [769, 139] on span "Open Filter Menu" at bounding box center [768, 140] width 9 height 9
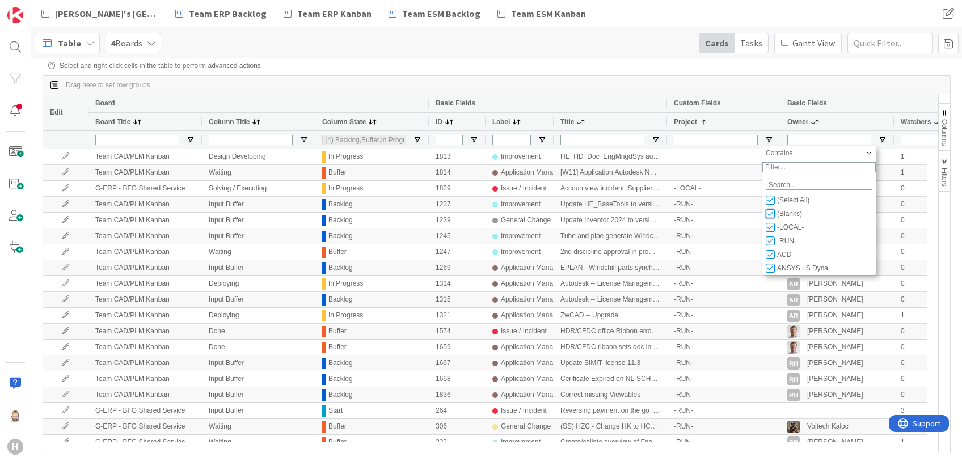
click at [770, 218] on input "Filter List" at bounding box center [769, 213] width 9 height 9
checkbox input "false"
type input "(21) -LOCAL-,-RUN-,ACD,ANSYS LS Dyna,ANSYS upgrade,AUTOCAD and External Work im…"
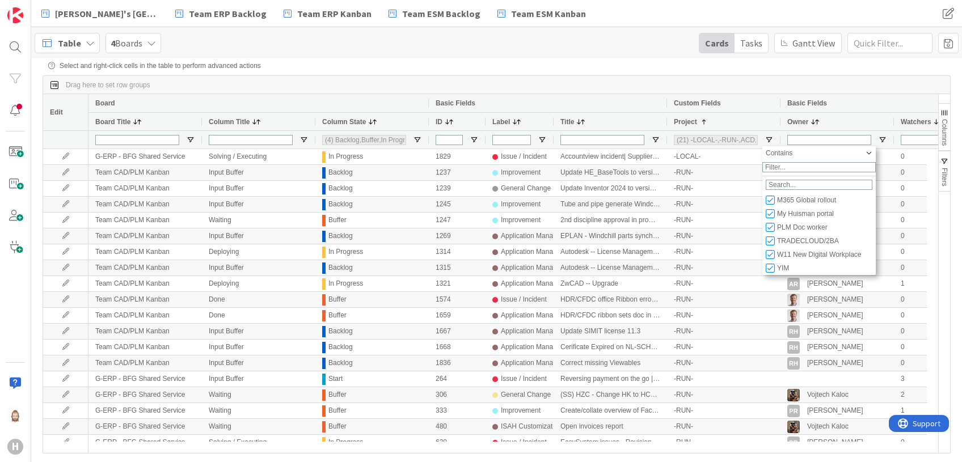
click at [634, 86] on div "Drag here to set row groups" at bounding box center [496, 85] width 907 height 18
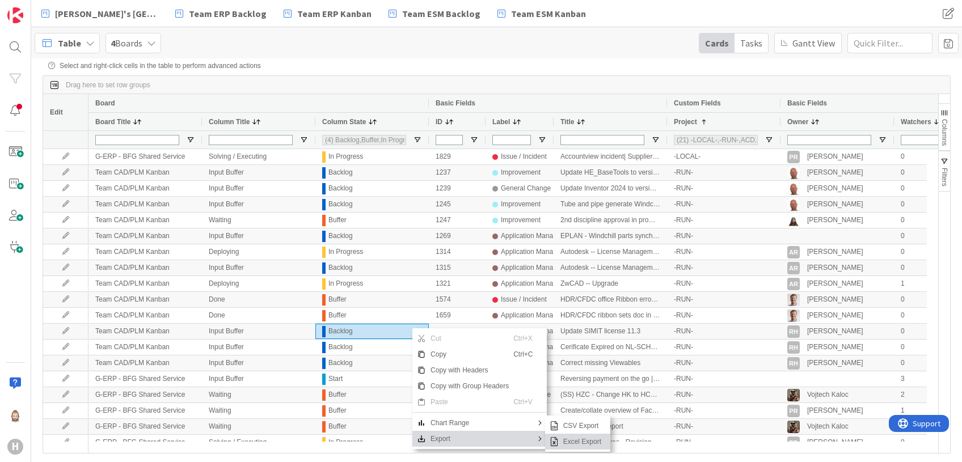
click at [589, 441] on span "Excel Export" at bounding box center [582, 442] width 47 height 16
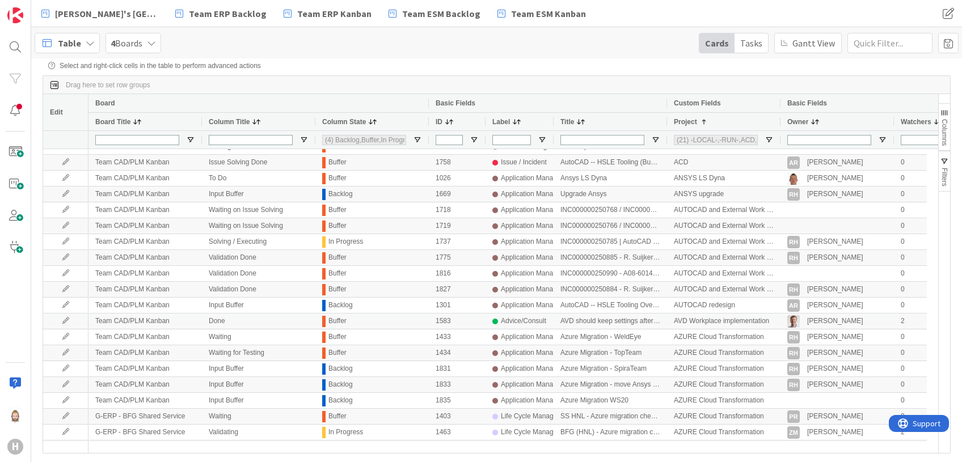
scroll to position [1436, 0]
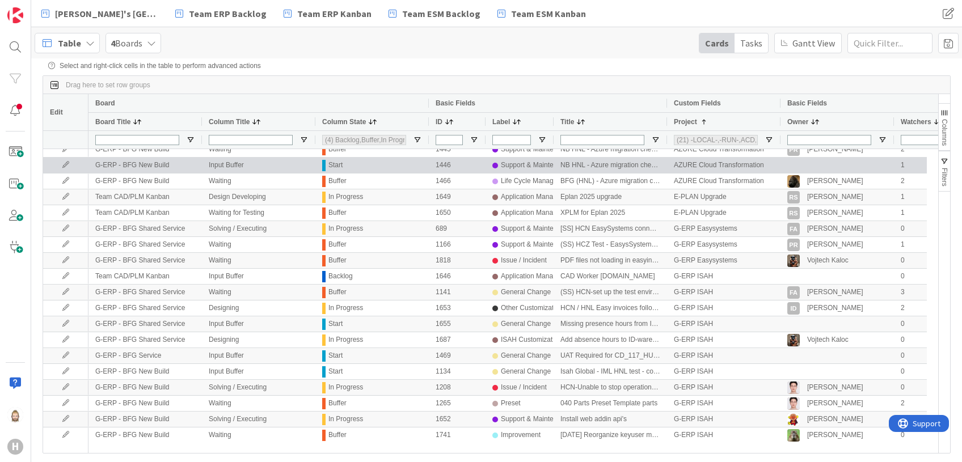
click at [727, 165] on div "AZURE Cloud Transformation" at bounding box center [723, 165] width 113 height 15
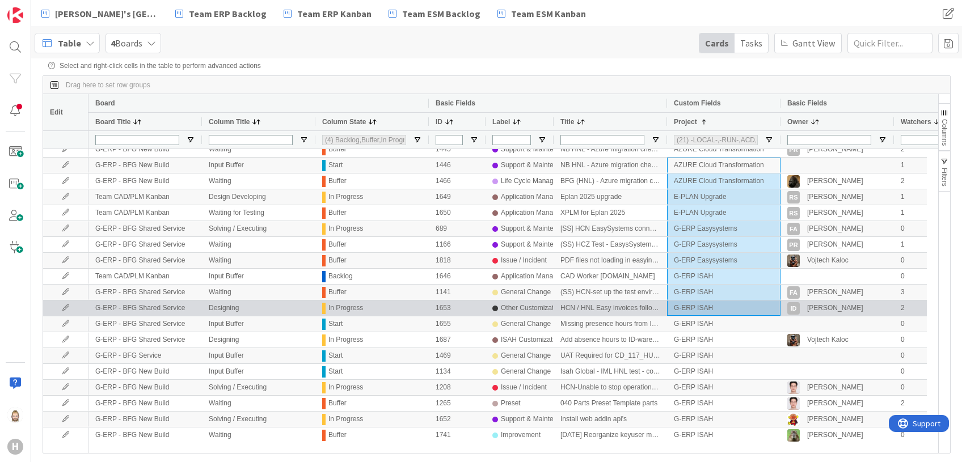
click at [721, 315] on div "G-ERP ISAH" at bounding box center [723, 308] width 113 height 15
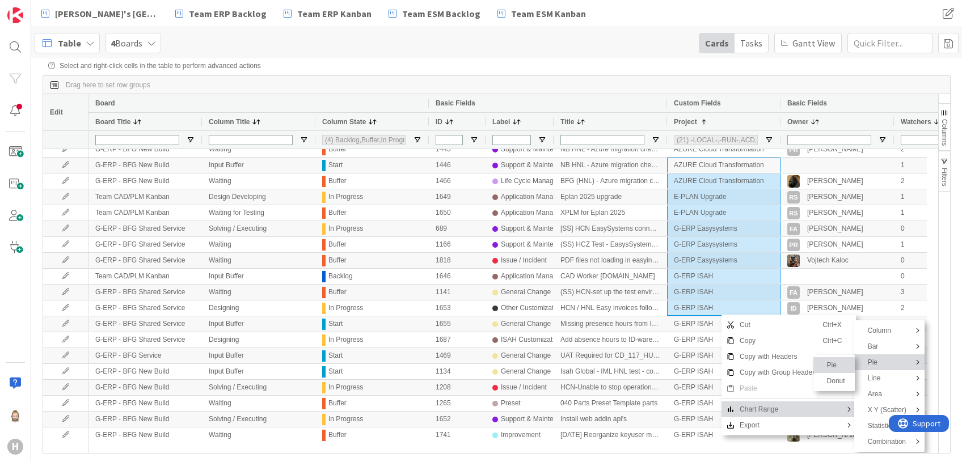
click at [839, 365] on span "Pie" at bounding box center [836, 365] width 28 height 16
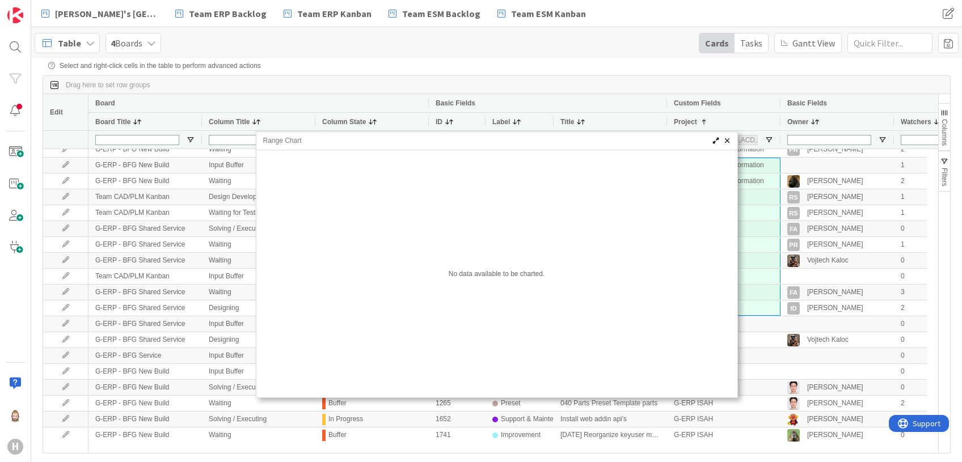
click at [726, 144] on span "Range Chart" at bounding box center [725, 140] width 9 height 9
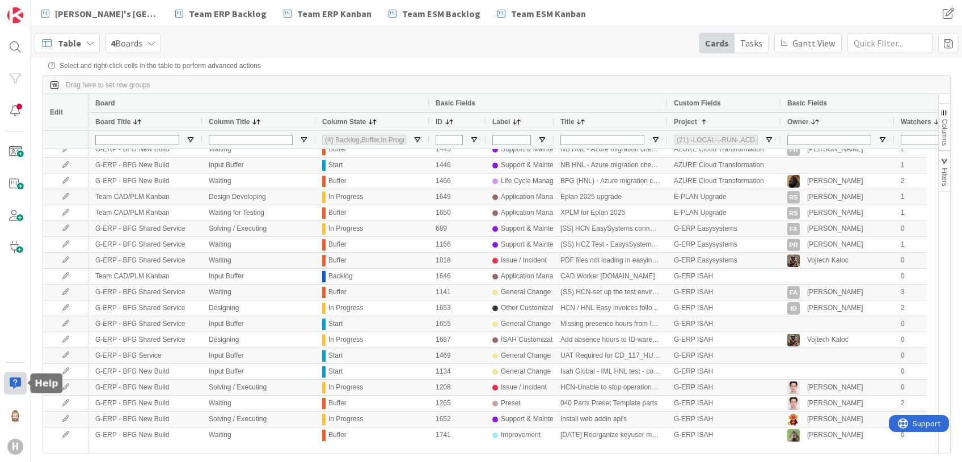
click at [14, 384] on div at bounding box center [15, 383] width 23 height 23
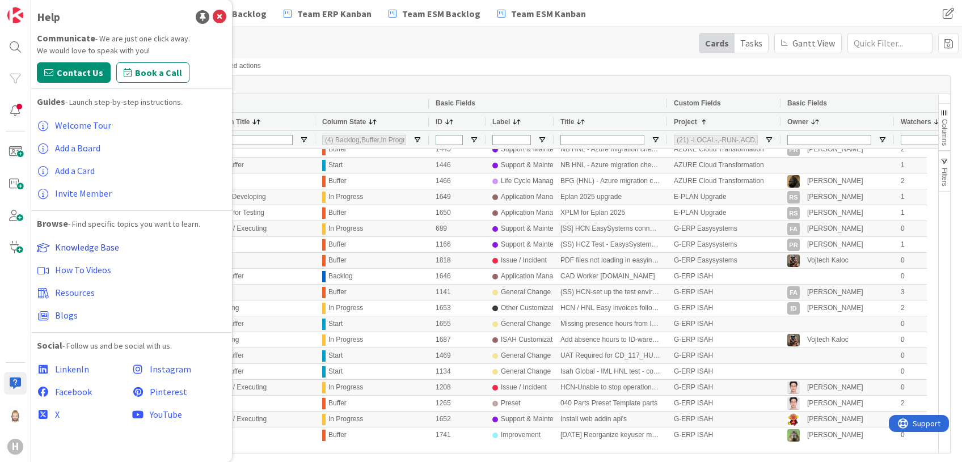
click at [113, 247] on span "Knowledge Base" at bounding box center [87, 247] width 64 height 11
click at [222, 11] on icon at bounding box center [220, 17] width 14 height 14
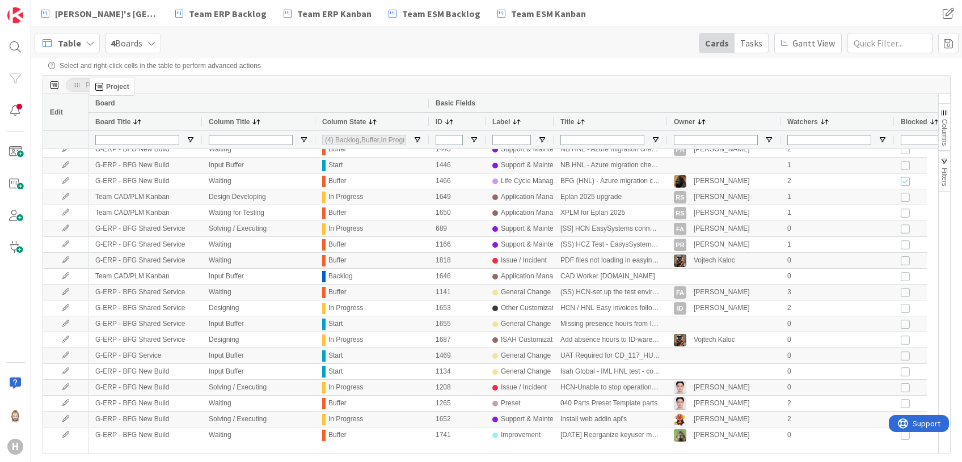
drag, startPoint x: 681, startPoint y: 121, endPoint x: 95, endPoint y: 82, distance: 587.0
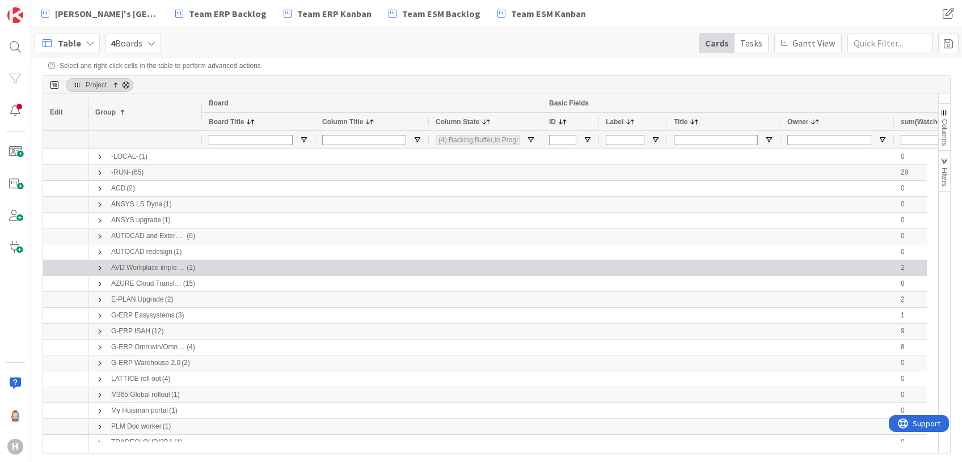
scroll to position [41, 0]
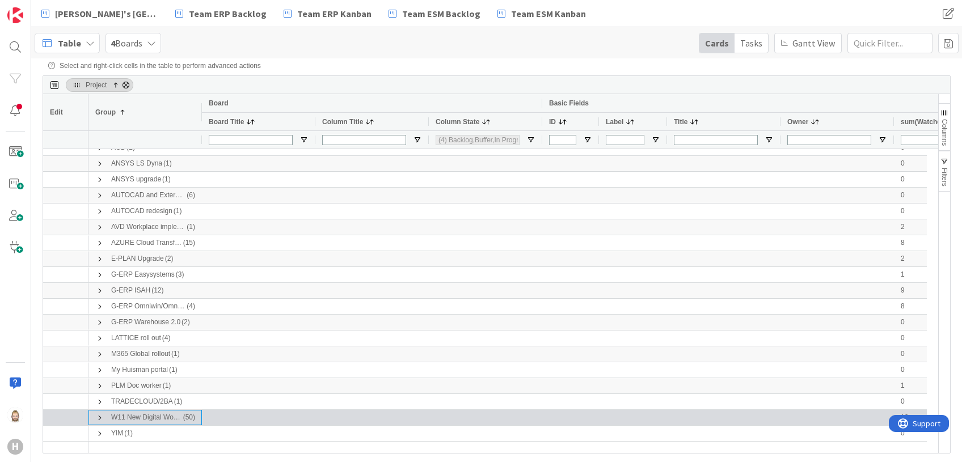
click at [101, 413] on span at bounding box center [99, 417] width 9 height 9
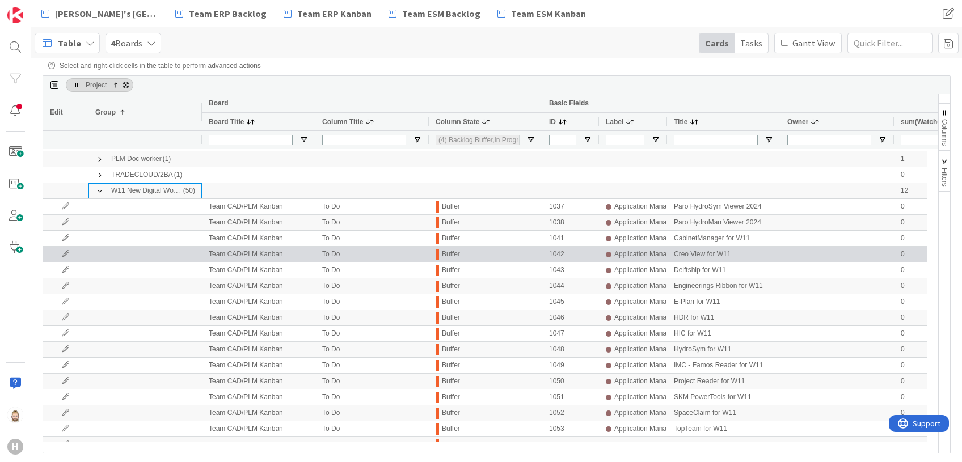
scroll to position [116, 0]
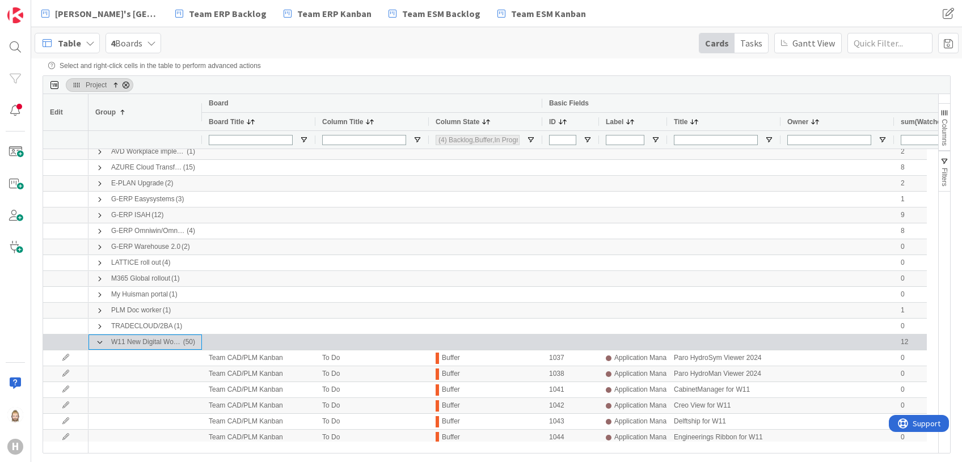
click at [100, 342] on span at bounding box center [99, 342] width 9 height 9
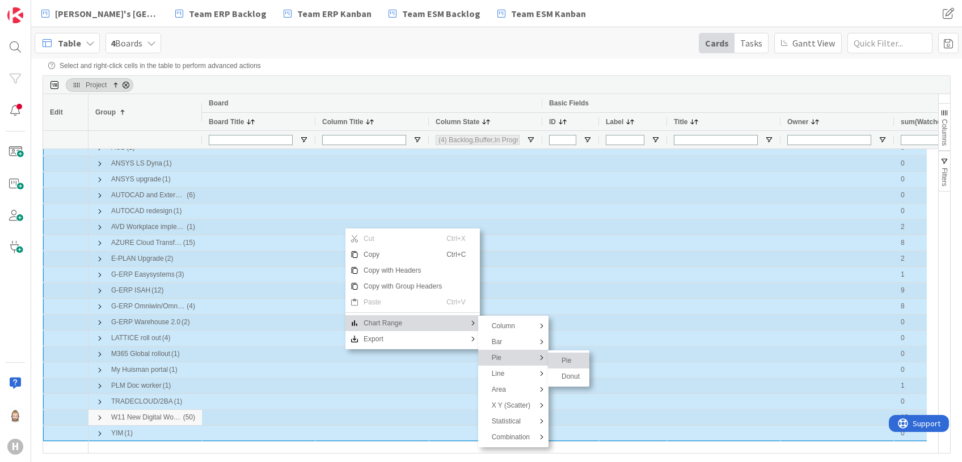
click at [560, 363] on span "Pie" at bounding box center [571, 361] width 28 height 16
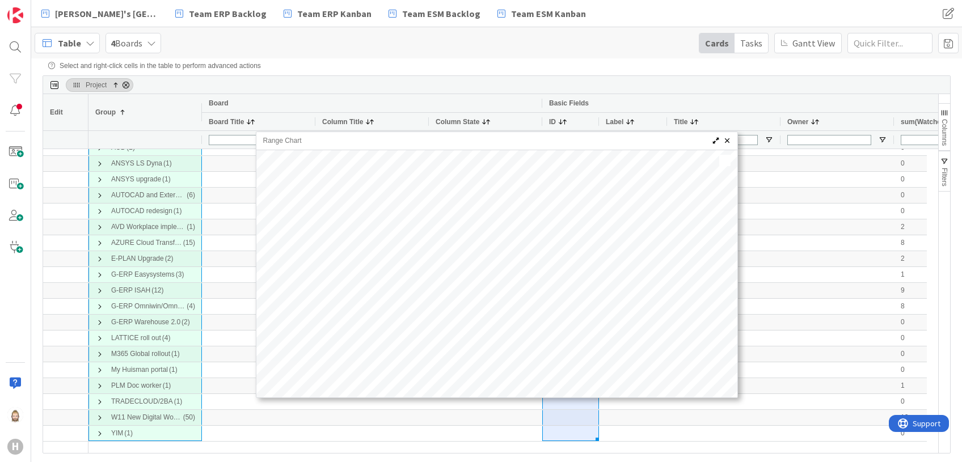
click at [729, 142] on span "Range Chart" at bounding box center [725, 140] width 9 height 9
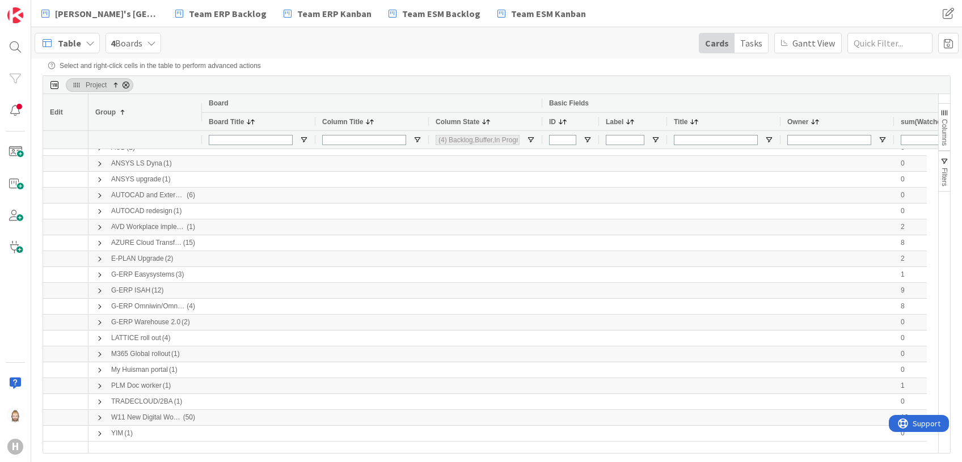
click at [128, 86] on span "Project, ascending. Press ENTER to sort. Press DELETE to remove" at bounding box center [125, 85] width 9 height 9
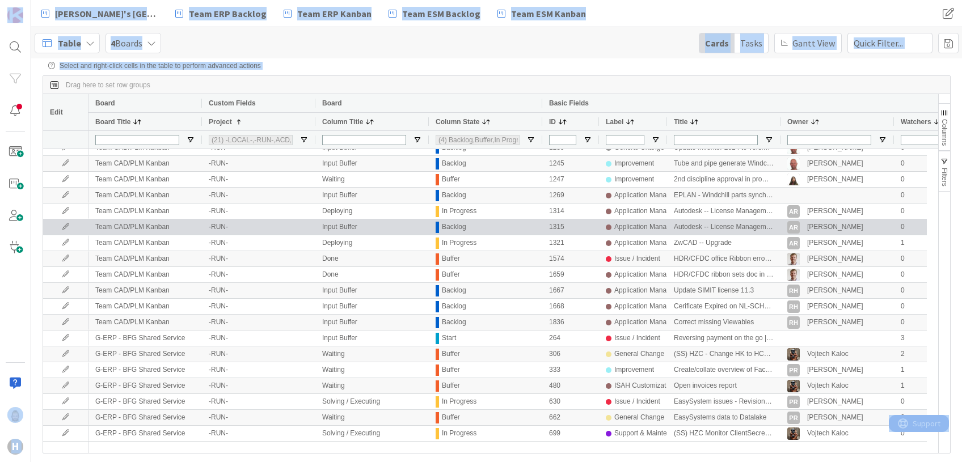
click at [285, 235] on div "Team CAD/PLM Kanban -RUN- Input Buffer Backlog 1315 Application Management Auto…" at bounding box center [717, 227] width 1259 height 16
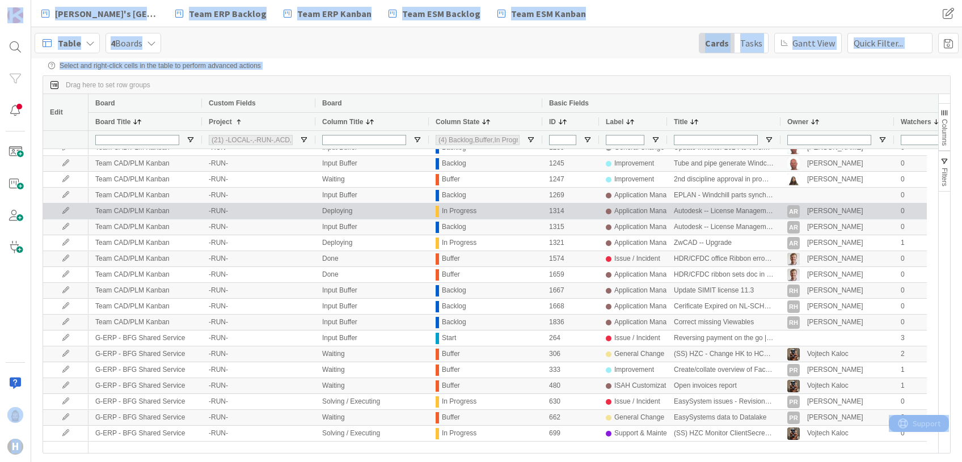
click at [267, 204] on div "Team CAD/PLM Kanban -RUN- Input Buffer Backlog 1269 Application Management EPLA…" at bounding box center [717, 196] width 1259 height 16
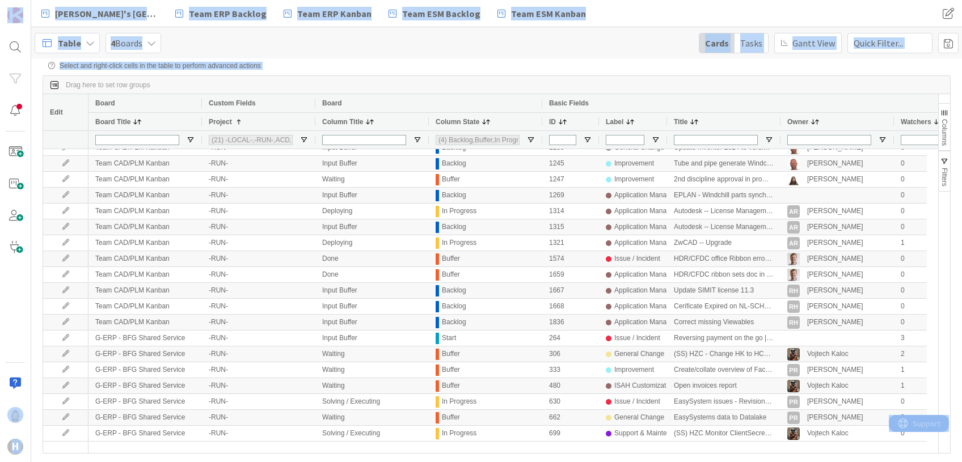
click at [331, 23] on div "Rob's Kanban Zone Team ERP Backlog Team ERP Kanban Team ESM Backlog Team ESM Ka…" at bounding box center [496, 13] width 930 height 27
click at [331, 37] on div "Table 4 Boards Cards Tasks Gantt View" at bounding box center [496, 42] width 930 height 31
click at [592, 9] on div "Rob's Kanban Zone Team ERP Backlog Team ERP Kanban Team ESM Backlog Team ESM Ka…" at bounding box center [397, 13] width 725 height 20
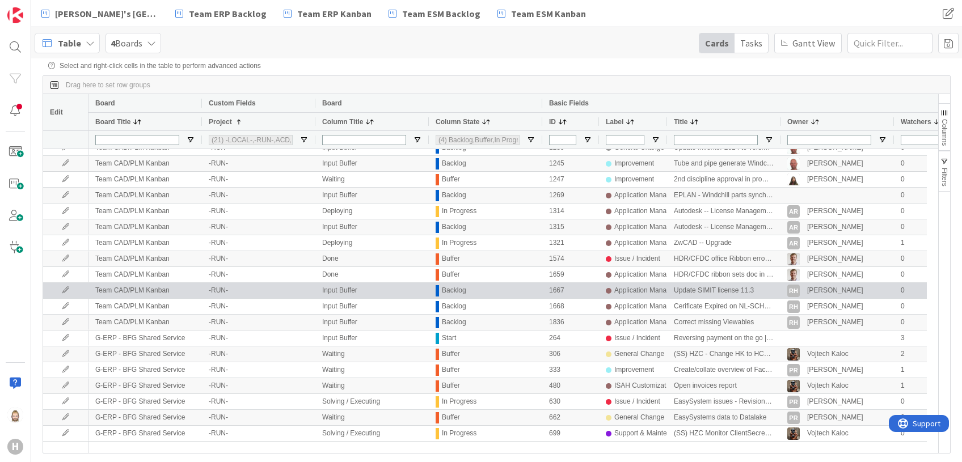
click at [292, 286] on div "-RUN-" at bounding box center [258, 290] width 113 height 15
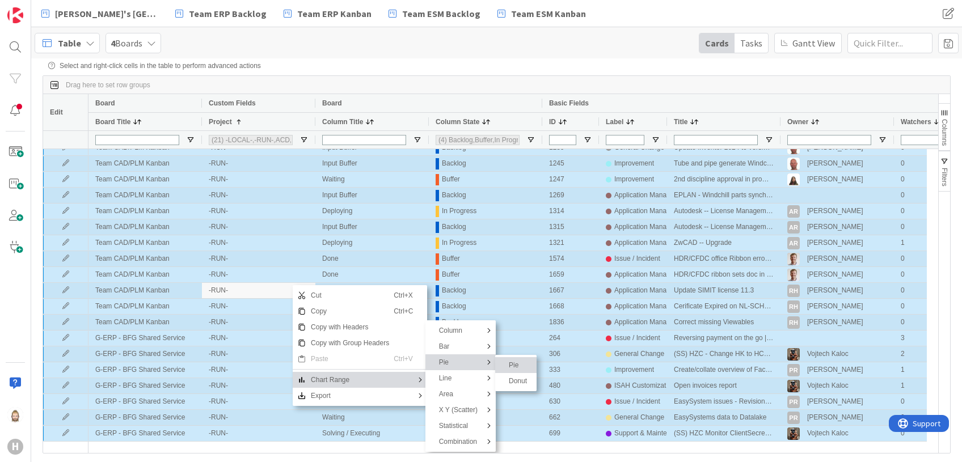
click at [514, 359] on span "Pie" at bounding box center [518, 365] width 28 height 16
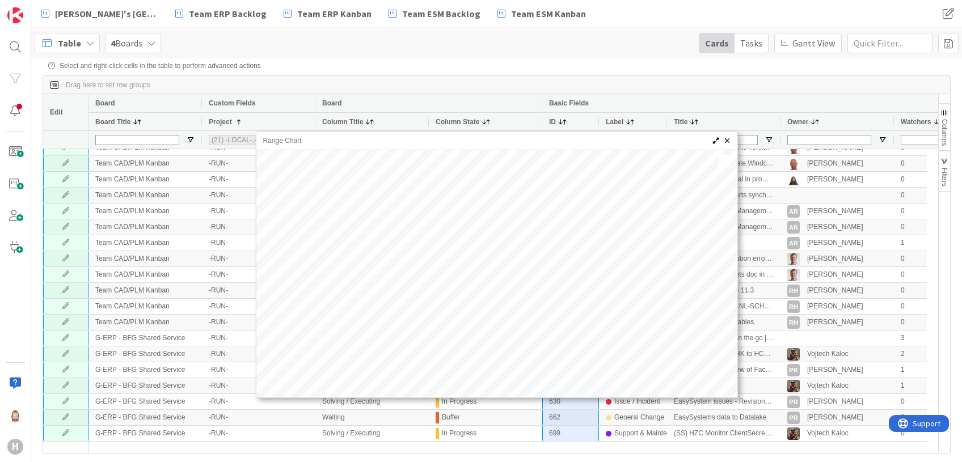
click at [728, 141] on span "Range Chart" at bounding box center [725, 140] width 9 height 9
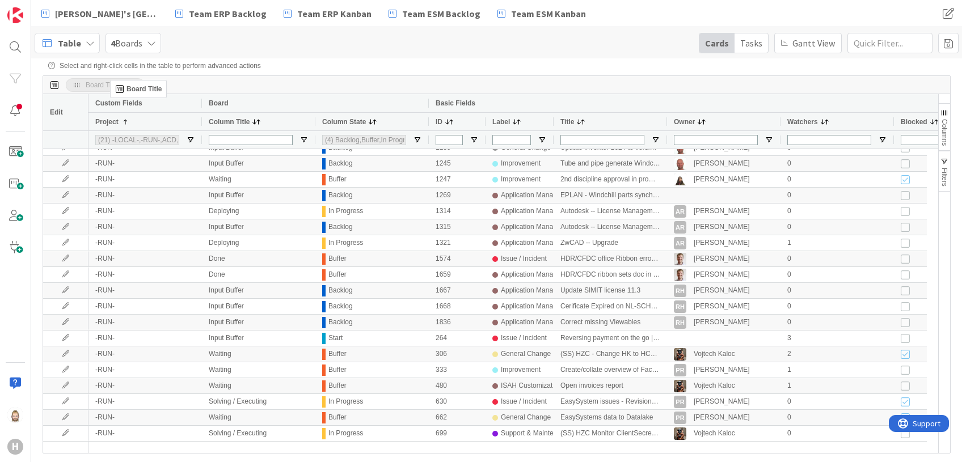
drag, startPoint x: 115, startPoint y: 119, endPoint x: 116, endPoint y: 84, distance: 34.0
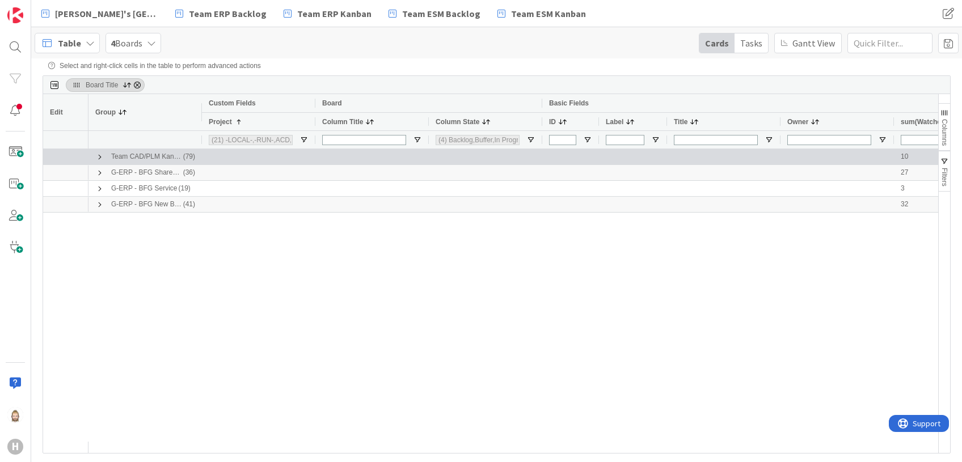
click at [98, 156] on span at bounding box center [99, 157] width 9 height 9
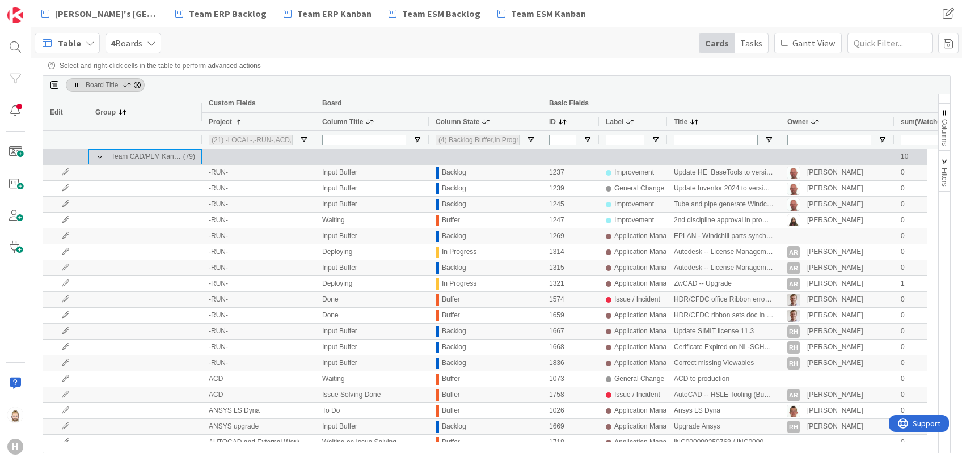
click at [98, 156] on span at bounding box center [99, 157] width 9 height 9
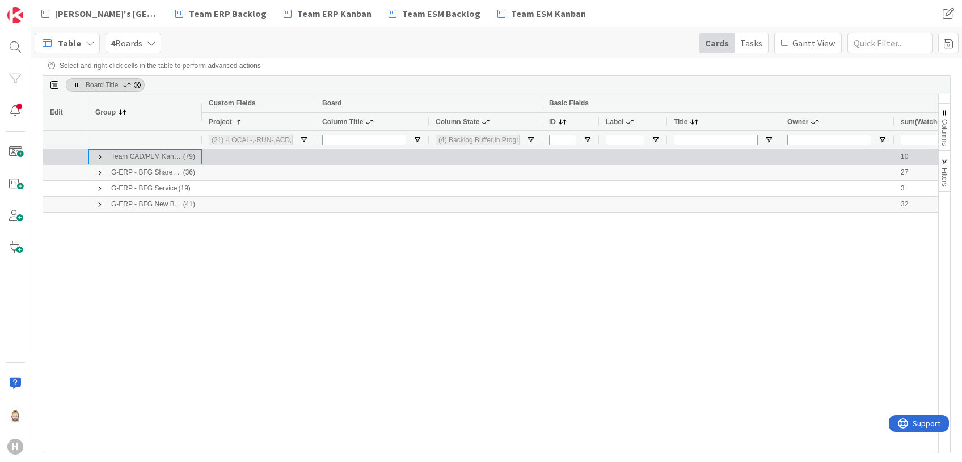
click at [98, 156] on span at bounding box center [99, 157] width 9 height 9
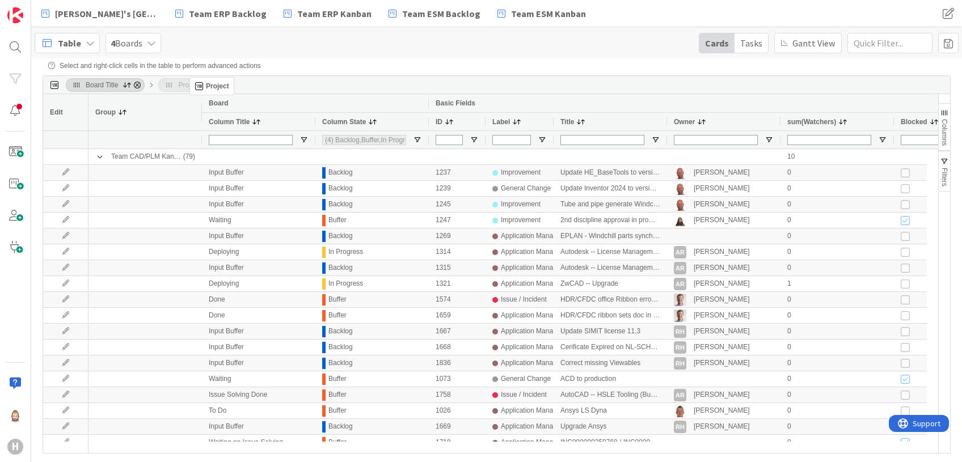
drag, startPoint x: 252, startPoint y: 121, endPoint x: 195, endPoint y: 82, distance: 69.7
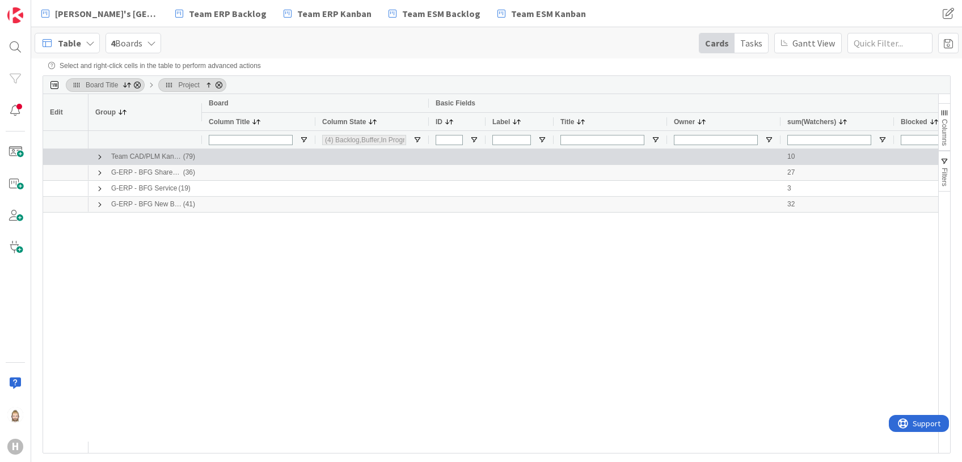
click at [100, 157] on span at bounding box center [99, 157] width 9 height 9
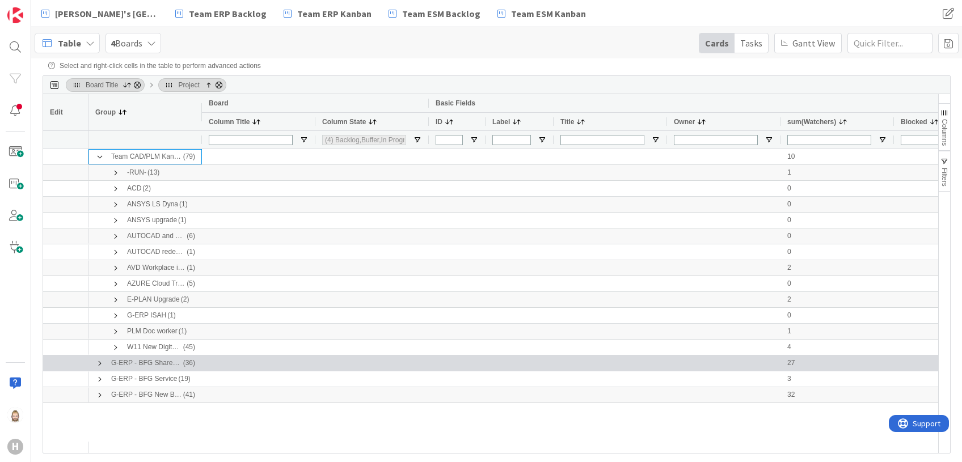
click at [98, 358] on span at bounding box center [99, 363] width 9 height 14
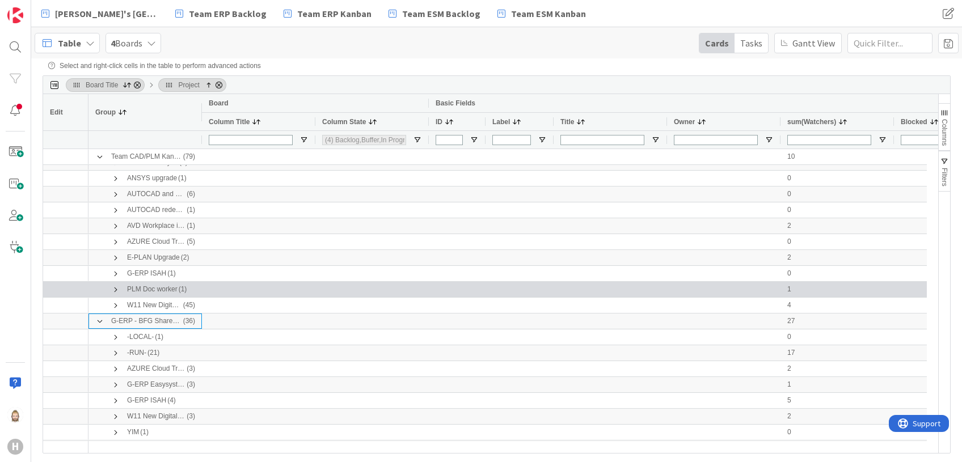
scroll to position [73, 0]
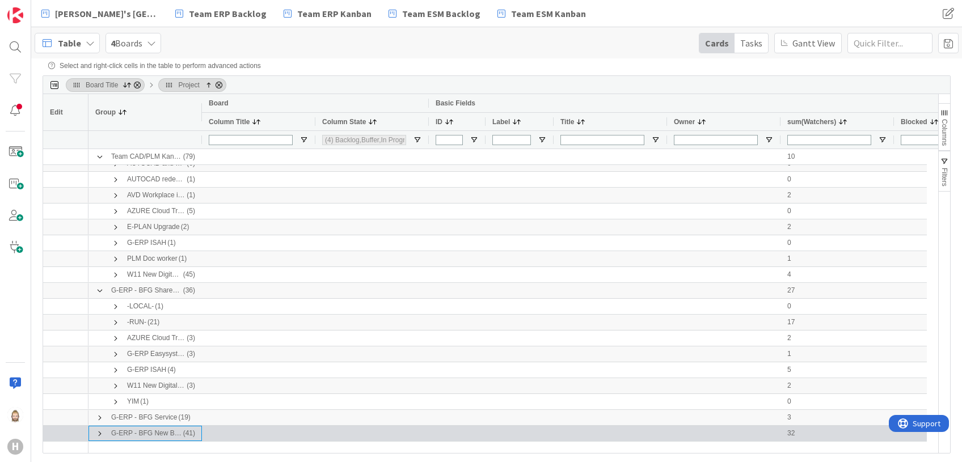
click at [101, 434] on span at bounding box center [99, 433] width 9 height 9
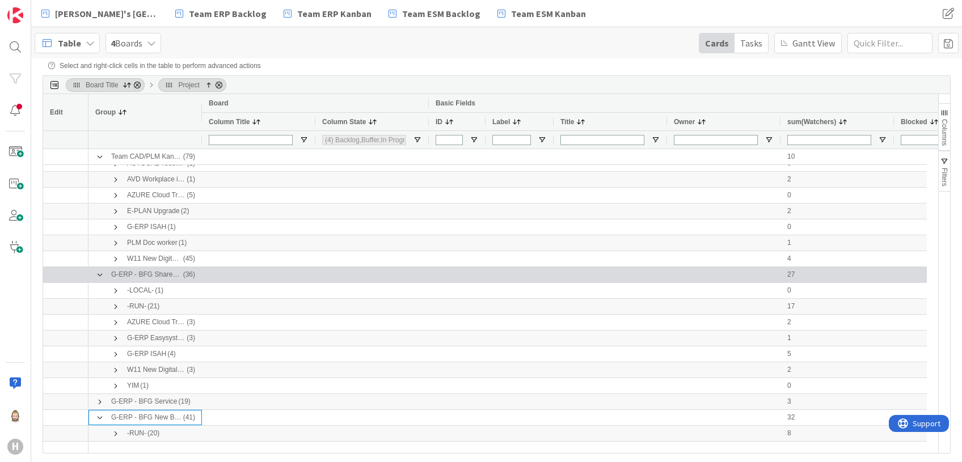
scroll to position [0, 0]
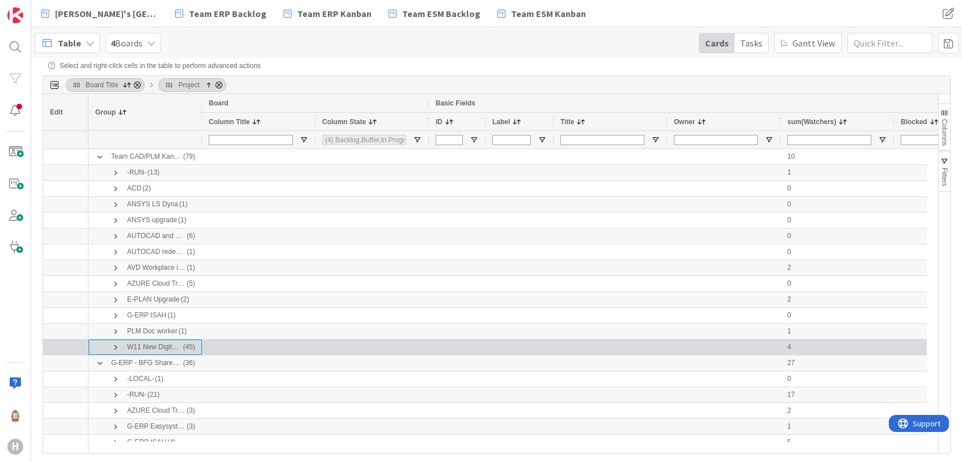
click at [116, 347] on span at bounding box center [115, 347] width 9 height 9
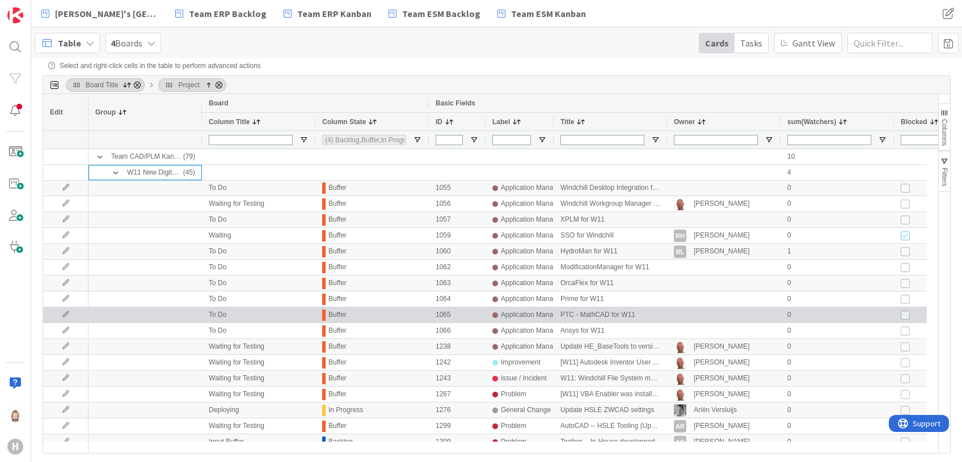
scroll to position [428, 0]
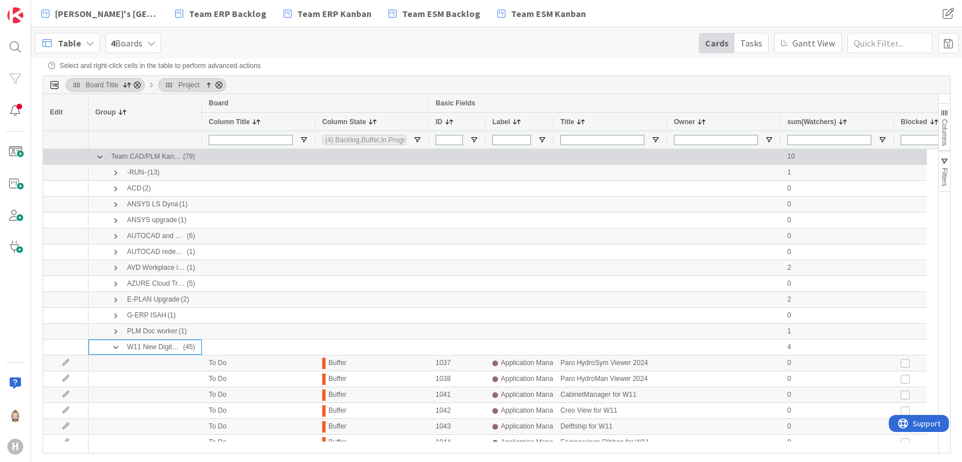
click at [97, 155] on span at bounding box center [99, 157] width 9 height 9
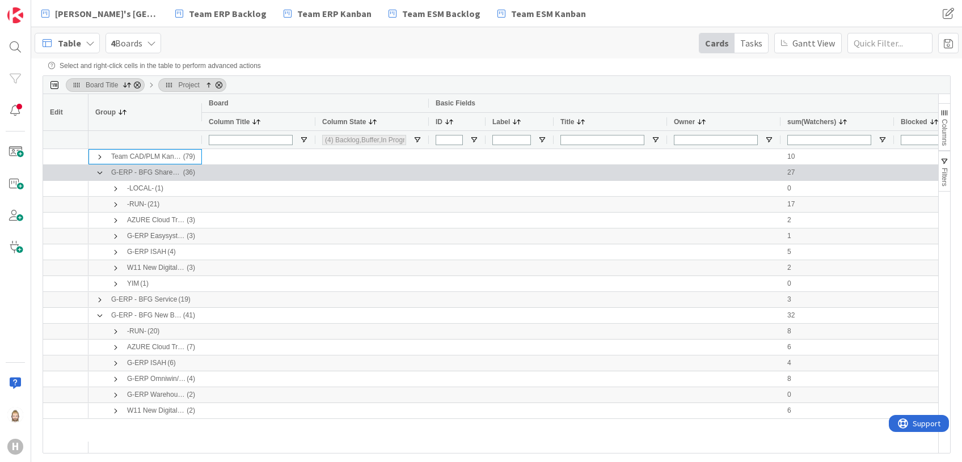
click at [99, 174] on span at bounding box center [99, 172] width 9 height 9
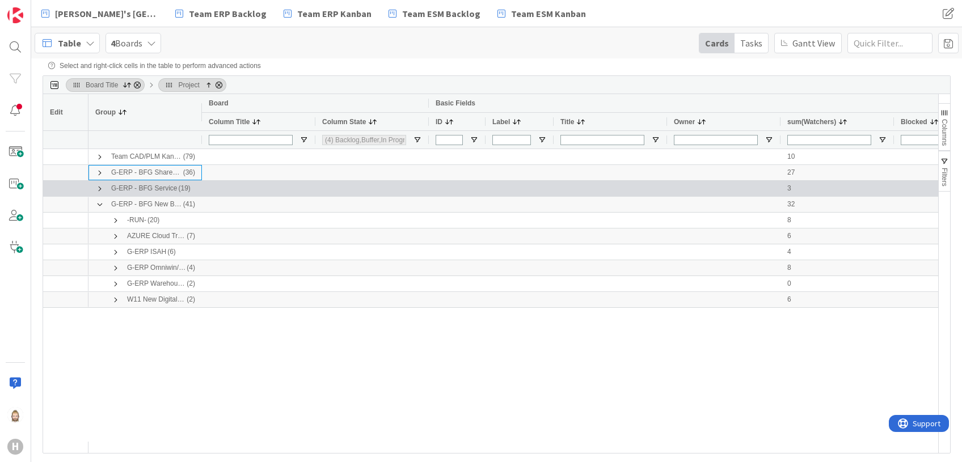
click at [96, 186] on span at bounding box center [99, 188] width 9 height 9
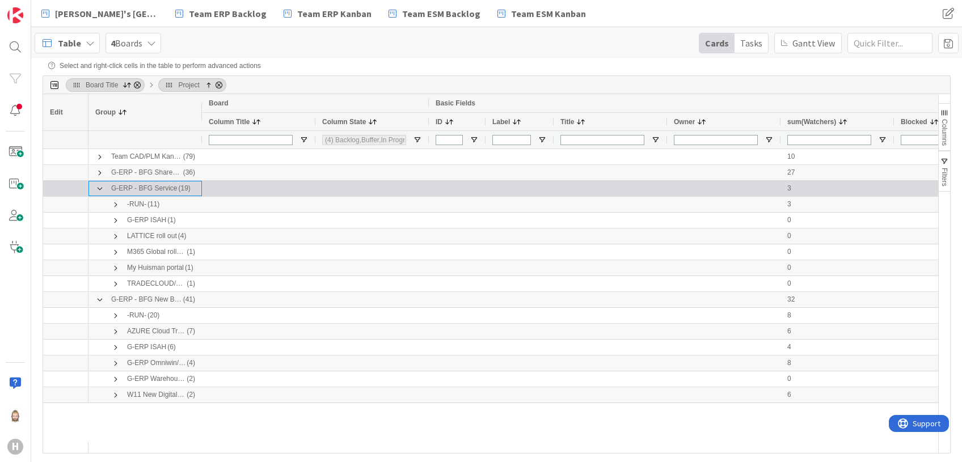
click at [100, 191] on span at bounding box center [99, 188] width 9 height 9
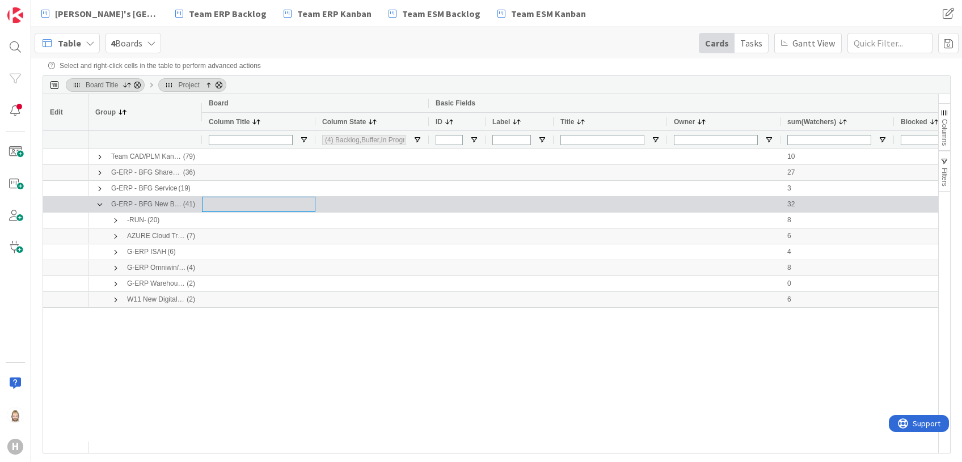
click at [230, 207] on div at bounding box center [258, 204] width 113 height 15
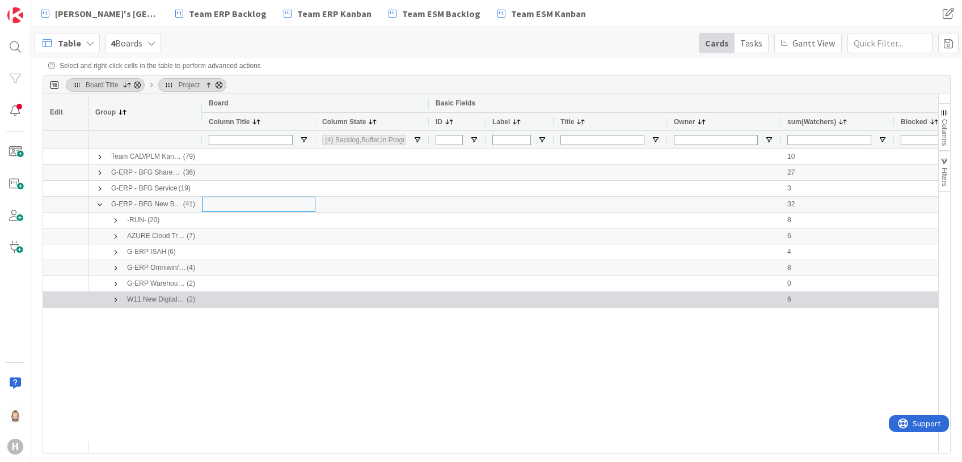
click at [251, 299] on div at bounding box center [258, 299] width 113 height 15
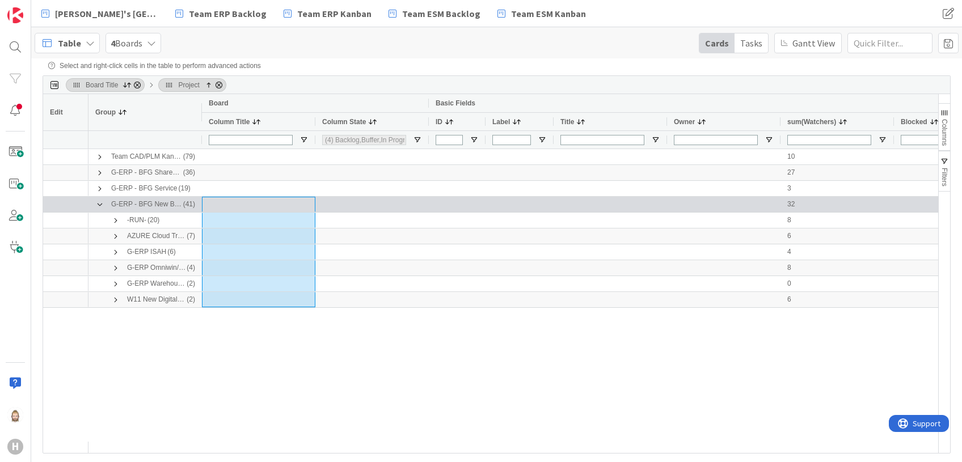
click at [118, 204] on span "G-ERP - BFG New Build" at bounding box center [146, 204] width 71 height 14
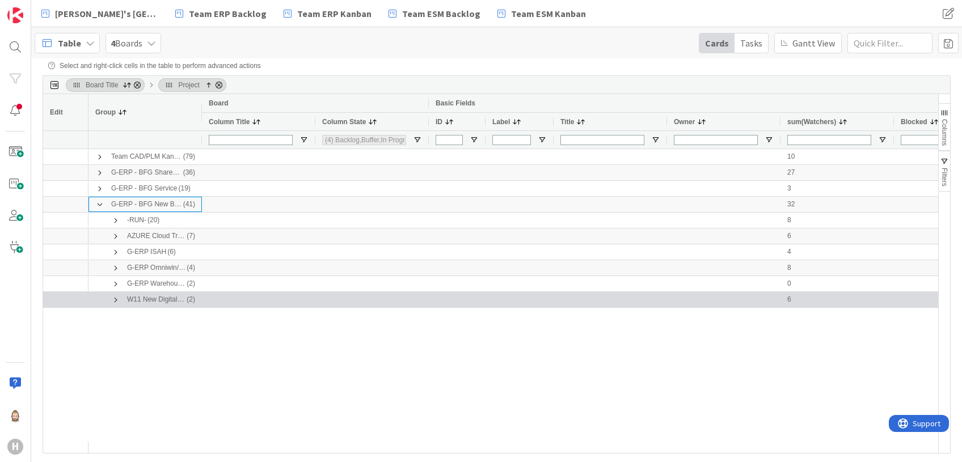
click at [148, 299] on span "W11 New Digital Workplace" at bounding box center [156, 300] width 58 height 14
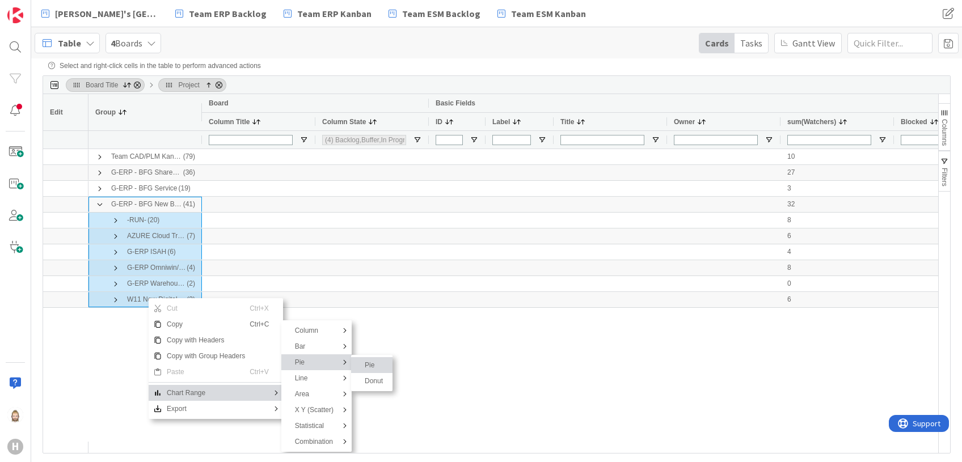
click at [373, 364] on span "Pie" at bounding box center [374, 365] width 28 height 16
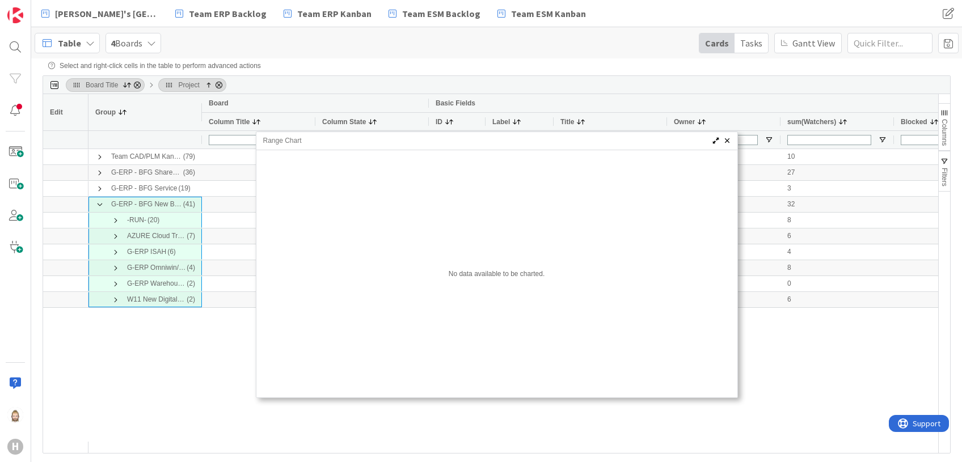
click at [721, 161] on span "Range Chart" at bounding box center [724, 160] width 9 height 9
click at [727, 138] on span "Range Chart" at bounding box center [725, 140] width 9 height 9
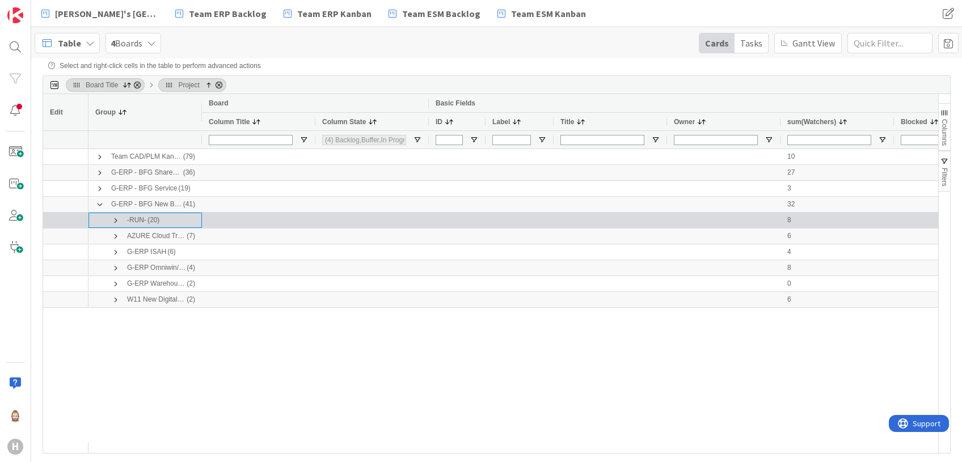
click at [115, 218] on span at bounding box center [115, 220] width 9 height 9
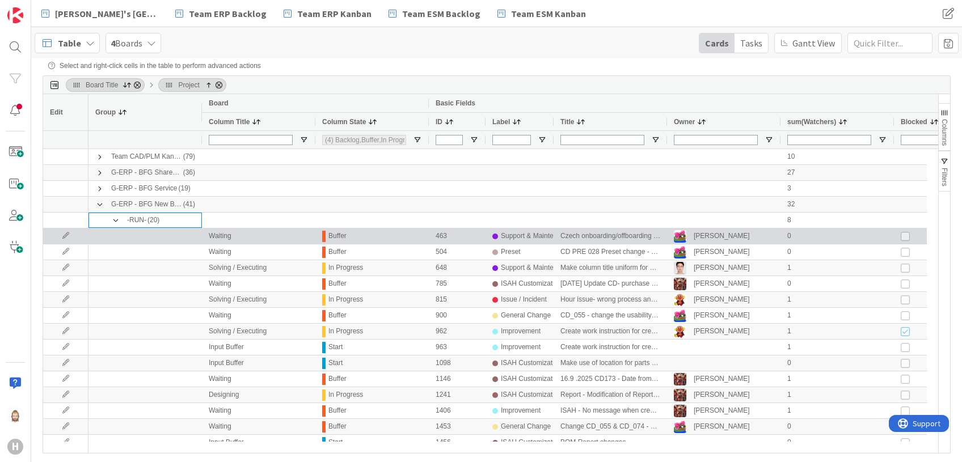
click at [599, 232] on div "Czech onboarding/offboarding process for Global ERP" at bounding box center [609, 236] width 113 height 15
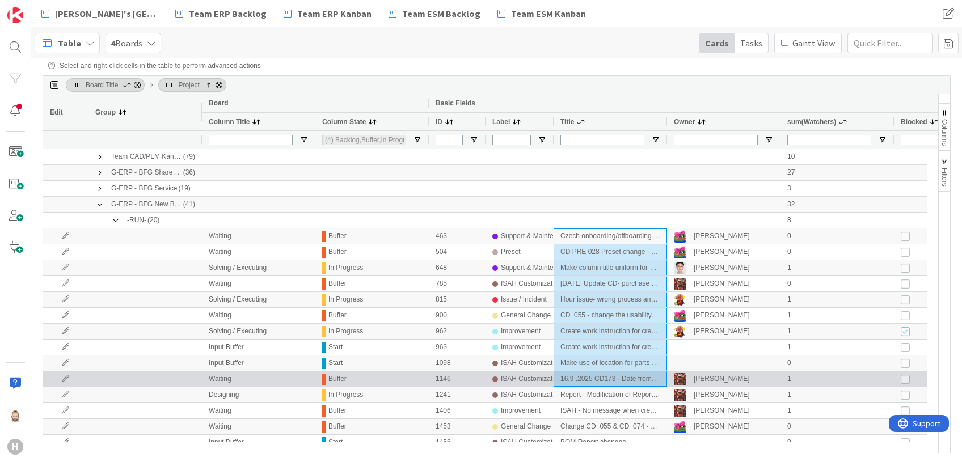
click at [614, 380] on div "16.9 .2025 CD173 - Date from PO Line" at bounding box center [609, 378] width 113 height 15
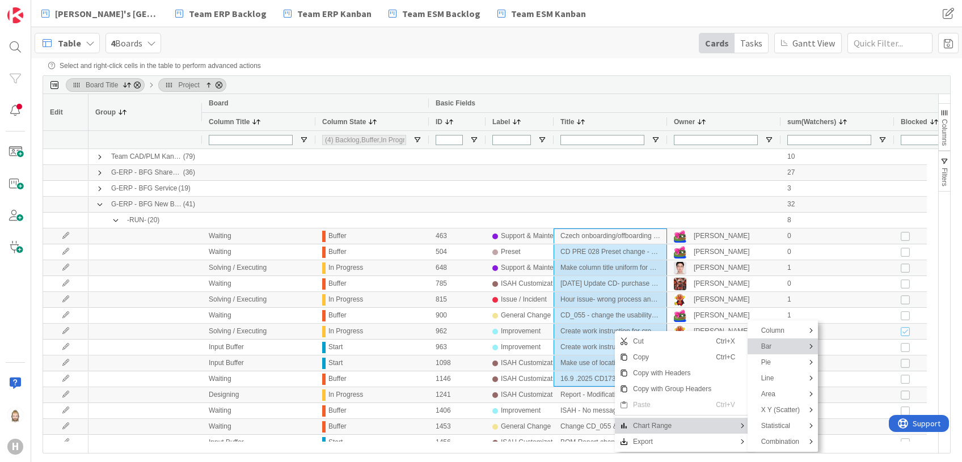
click at [796, 354] on span "Bar" at bounding box center [780, 347] width 48 height 16
click at [823, 363] on span "SubMenu" at bounding box center [821, 365] width 9 height 16
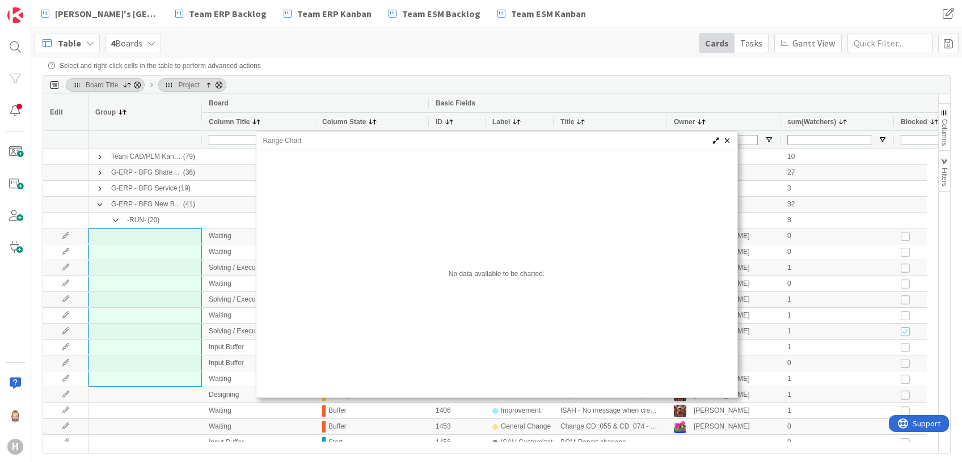
click at [727, 139] on span "Range Chart" at bounding box center [725, 140] width 9 height 9
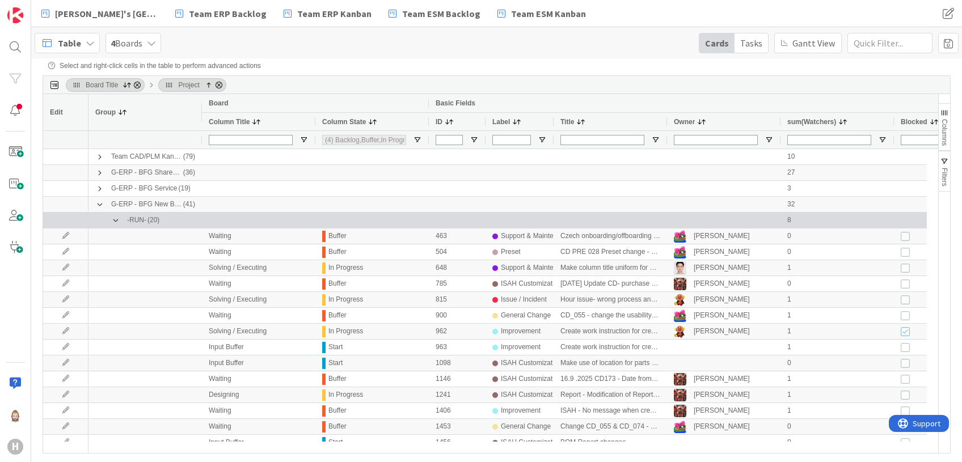
click at [113, 222] on span at bounding box center [115, 220] width 9 height 9
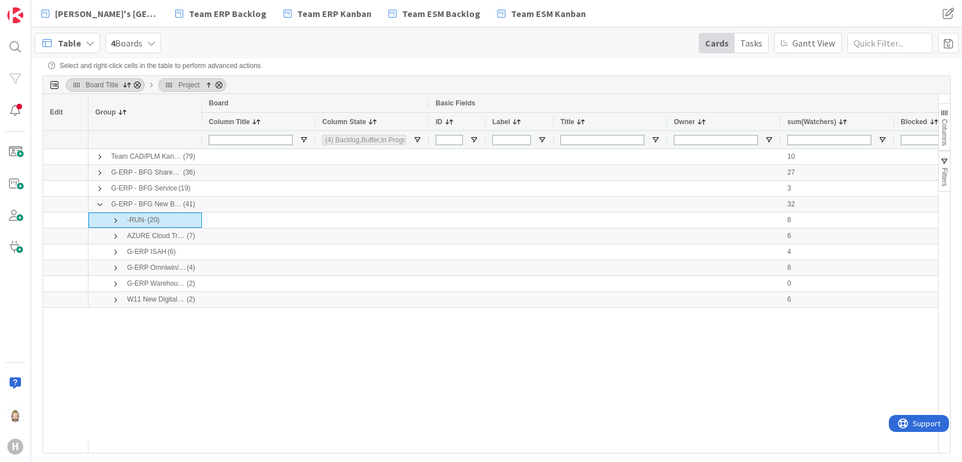
click at [810, 40] on span "Gantt View" at bounding box center [813, 43] width 43 height 14
click at [812, 50] on div "Gantt View" at bounding box center [807, 43] width 67 height 20
click at [756, 43] on div "Tasks" at bounding box center [750, 42] width 33 height 19
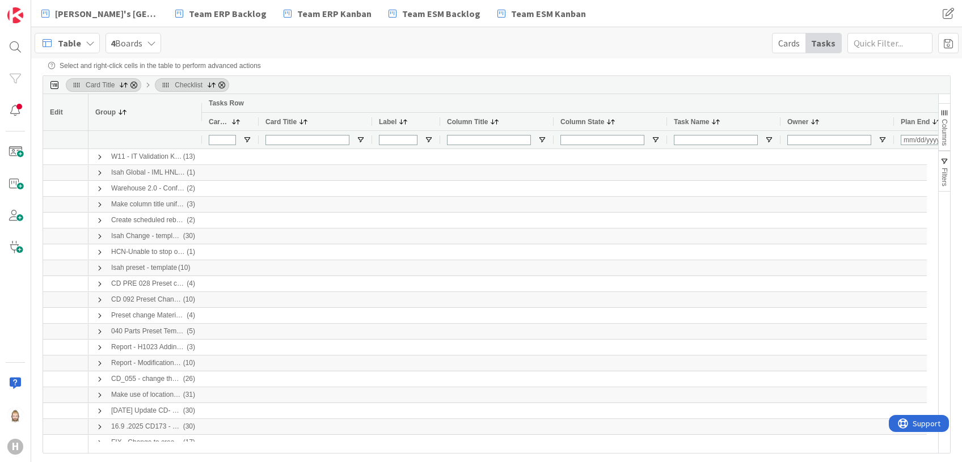
click at [786, 44] on div "Cards" at bounding box center [788, 42] width 33 height 19
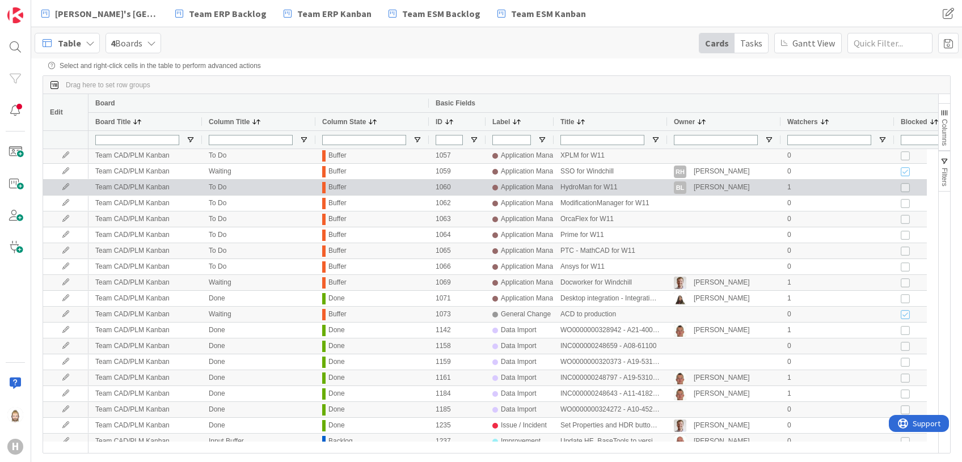
scroll to position [378, 0]
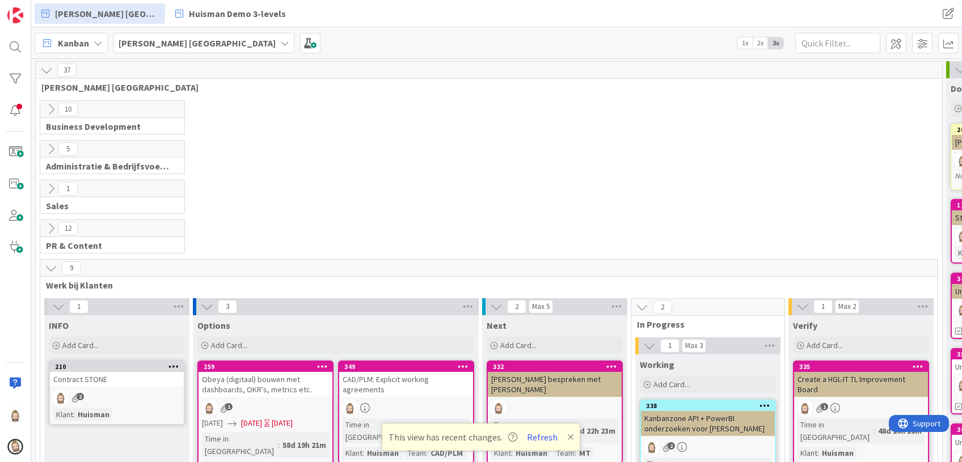
scroll to position [151, 0]
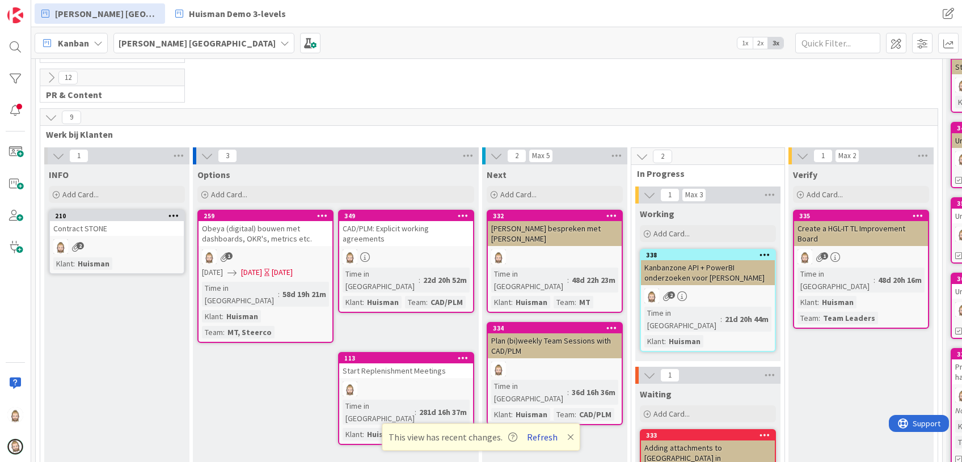
click at [537, 439] on button "Refresh" at bounding box center [542, 437] width 39 height 15
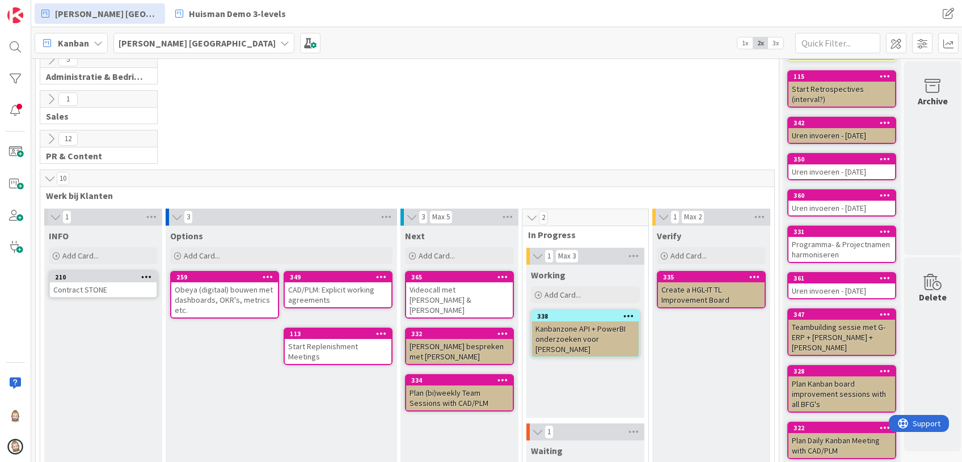
scroll to position [151, 0]
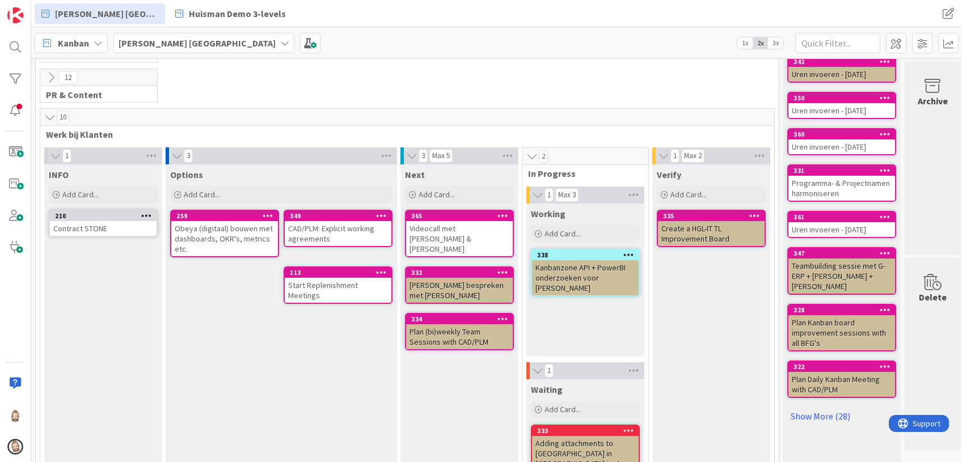
click at [776, 43] on span "3x" at bounding box center [775, 42] width 15 height 11
